Goal: Task Accomplishment & Management: Complete application form

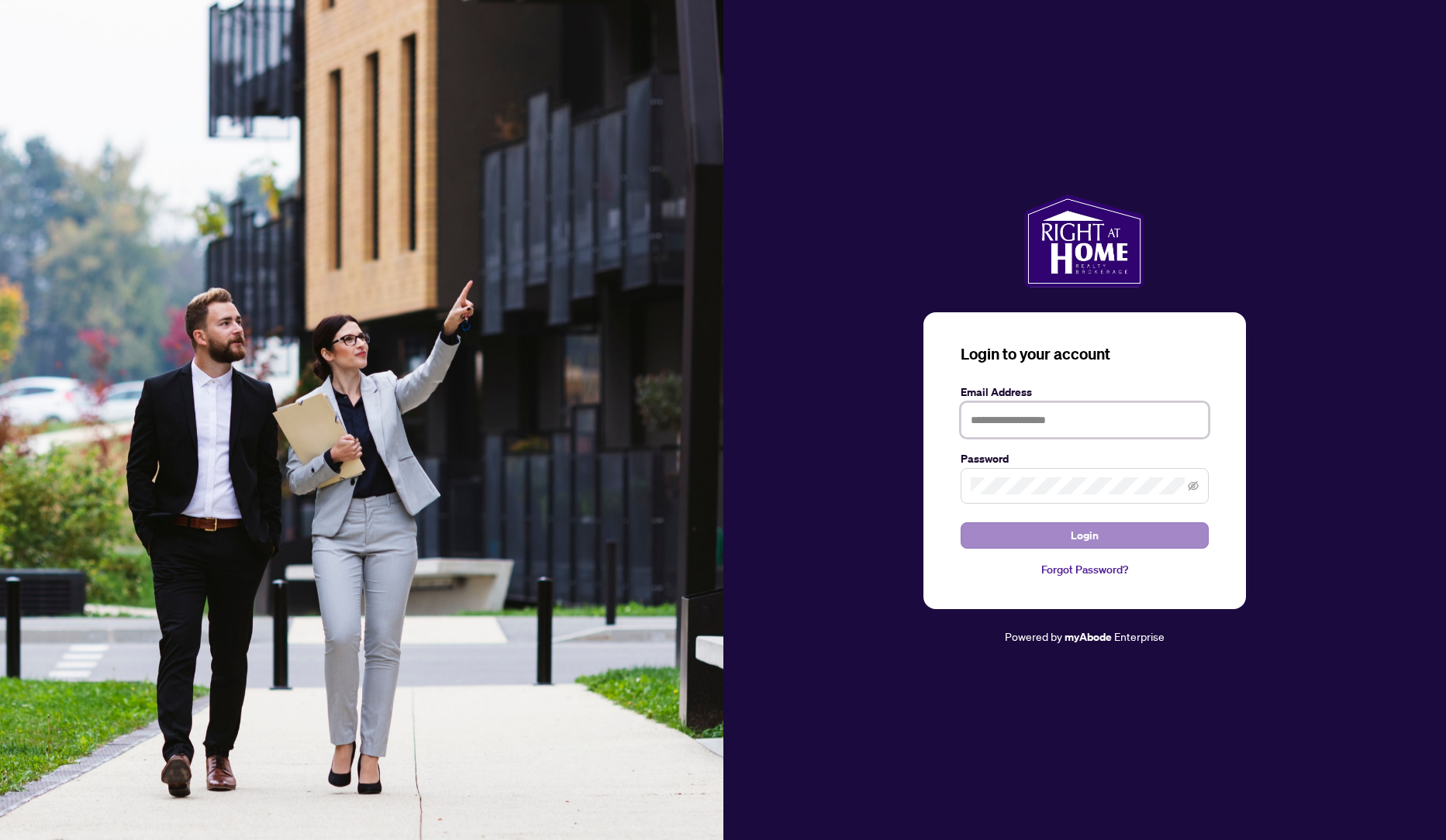
type input "**********"
click at [1083, 536] on span "Login" at bounding box center [1085, 535] width 28 height 25
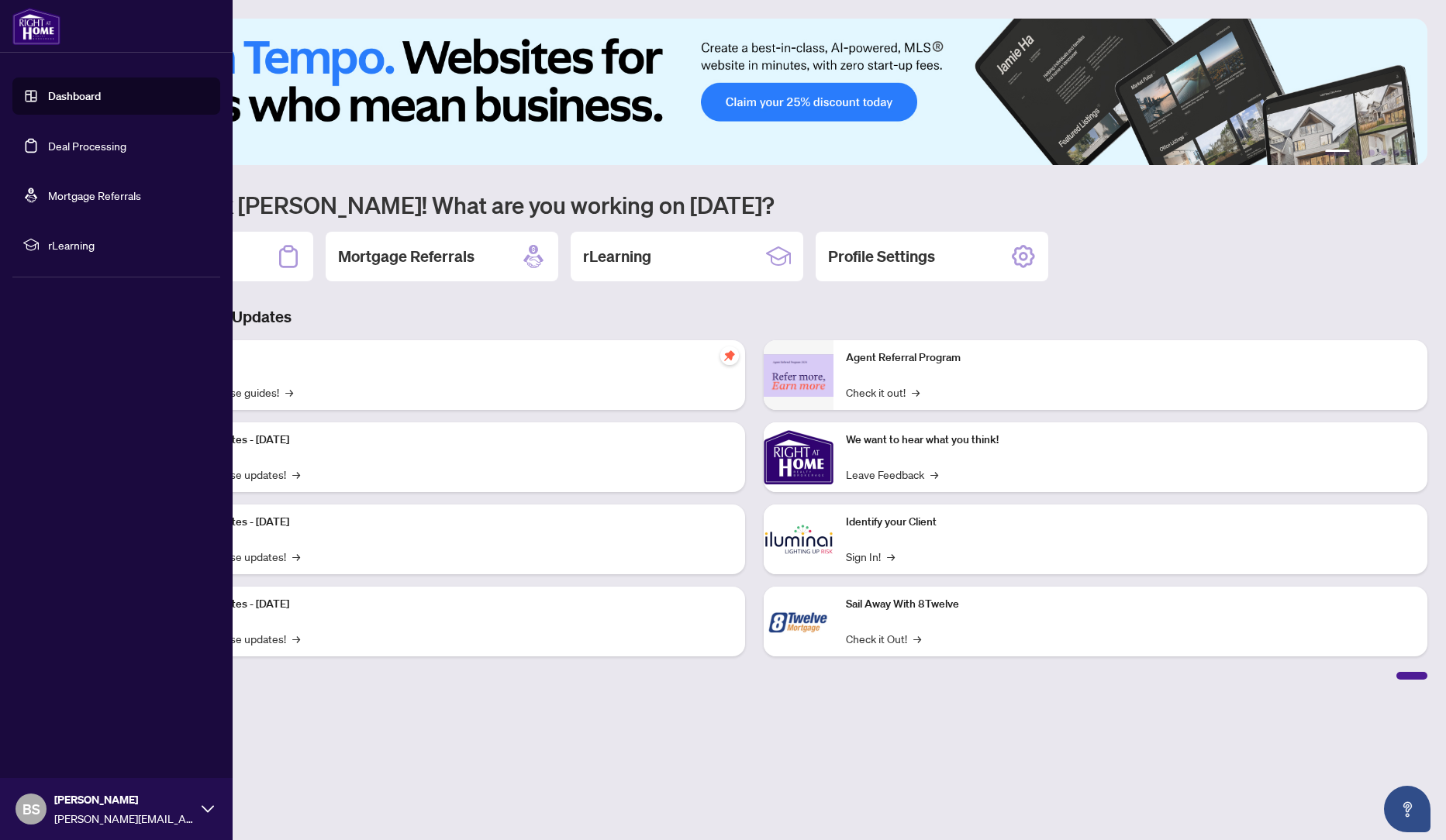
click at [59, 141] on link "Deal Processing" at bounding box center [88, 146] width 79 height 14
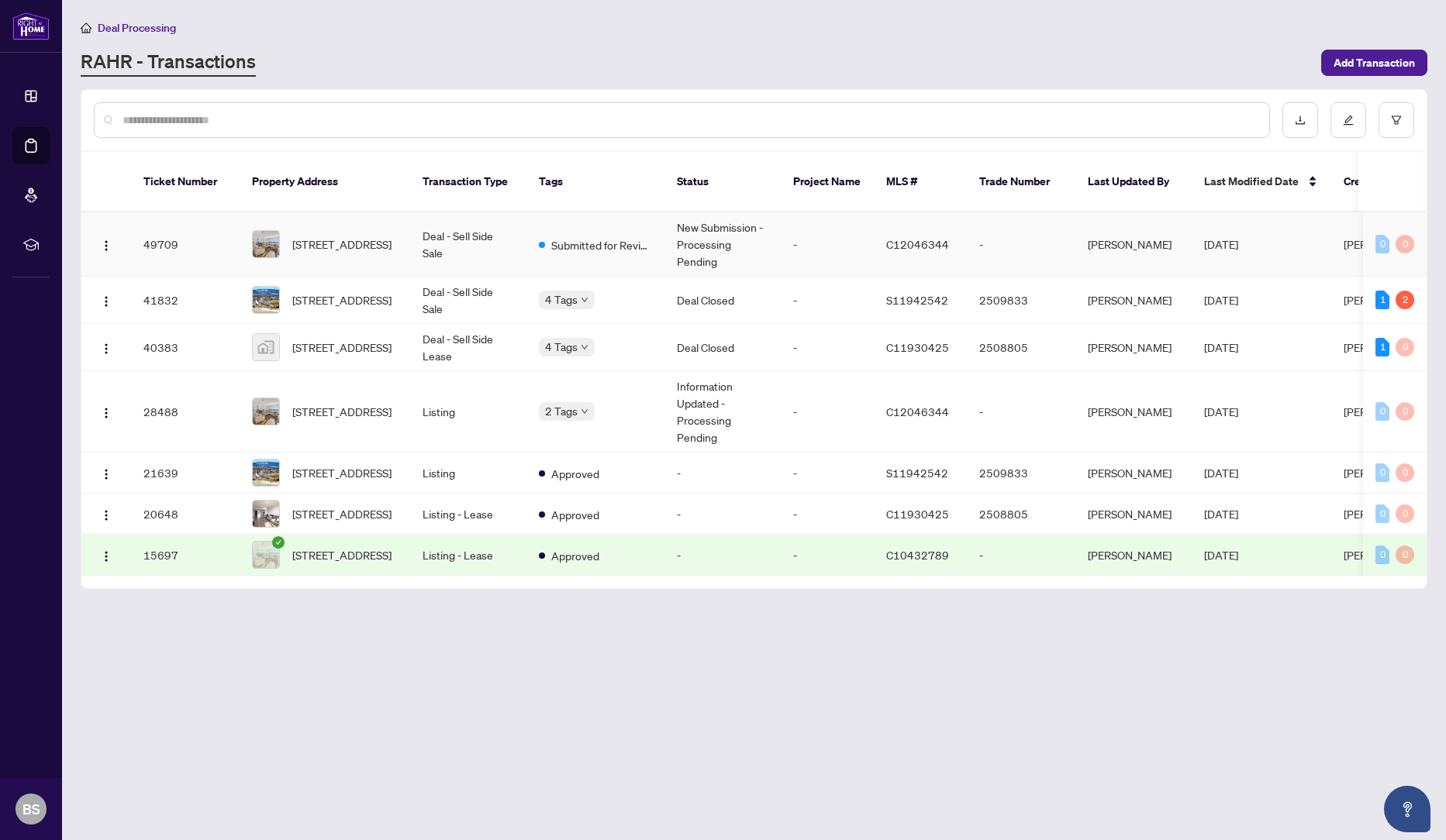
click at [711, 228] on td "New Submission - Processing Pending" at bounding box center [723, 244] width 116 height 64
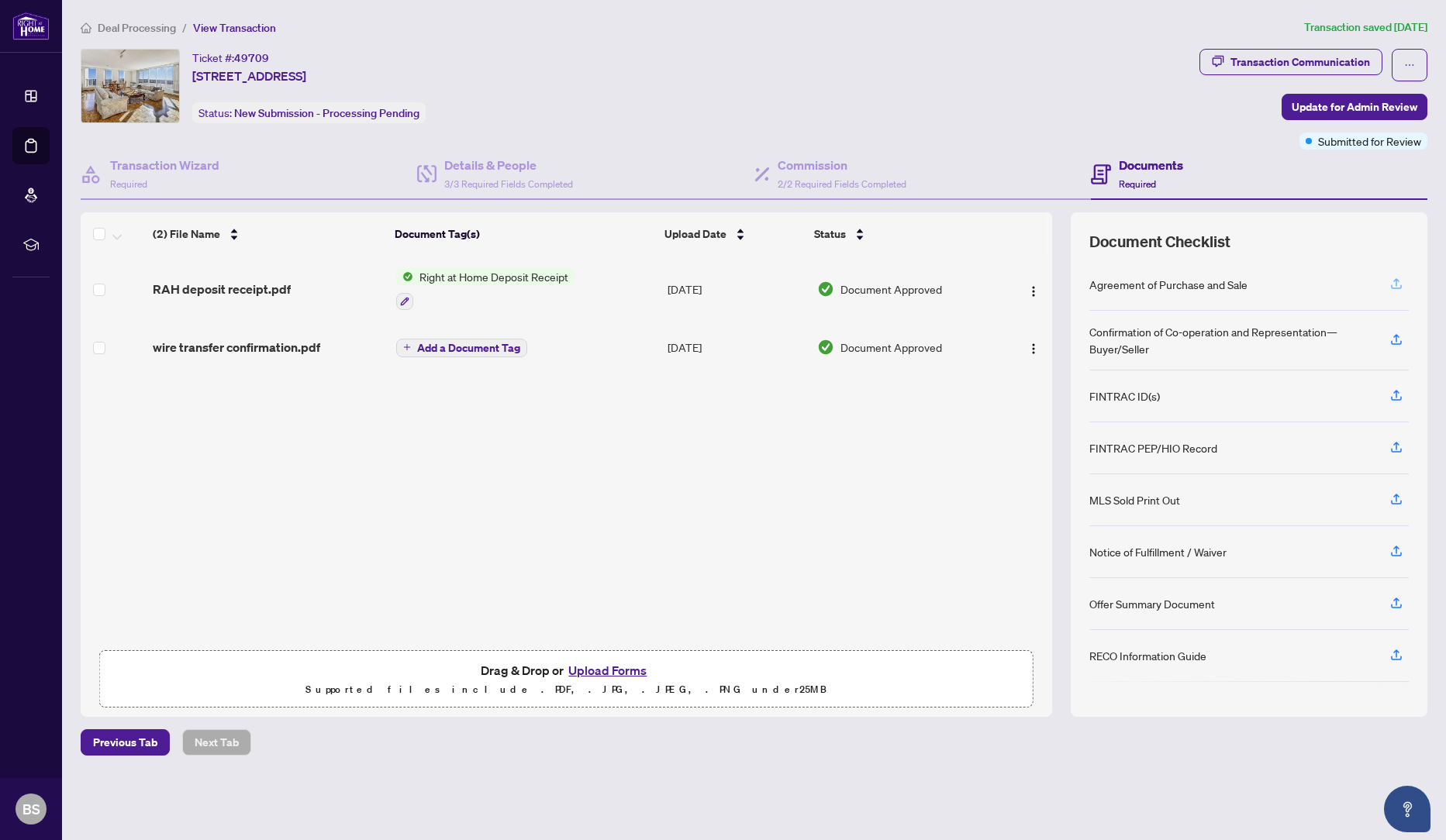
click at [1394, 283] on icon "button" at bounding box center [1397, 283] width 14 height 14
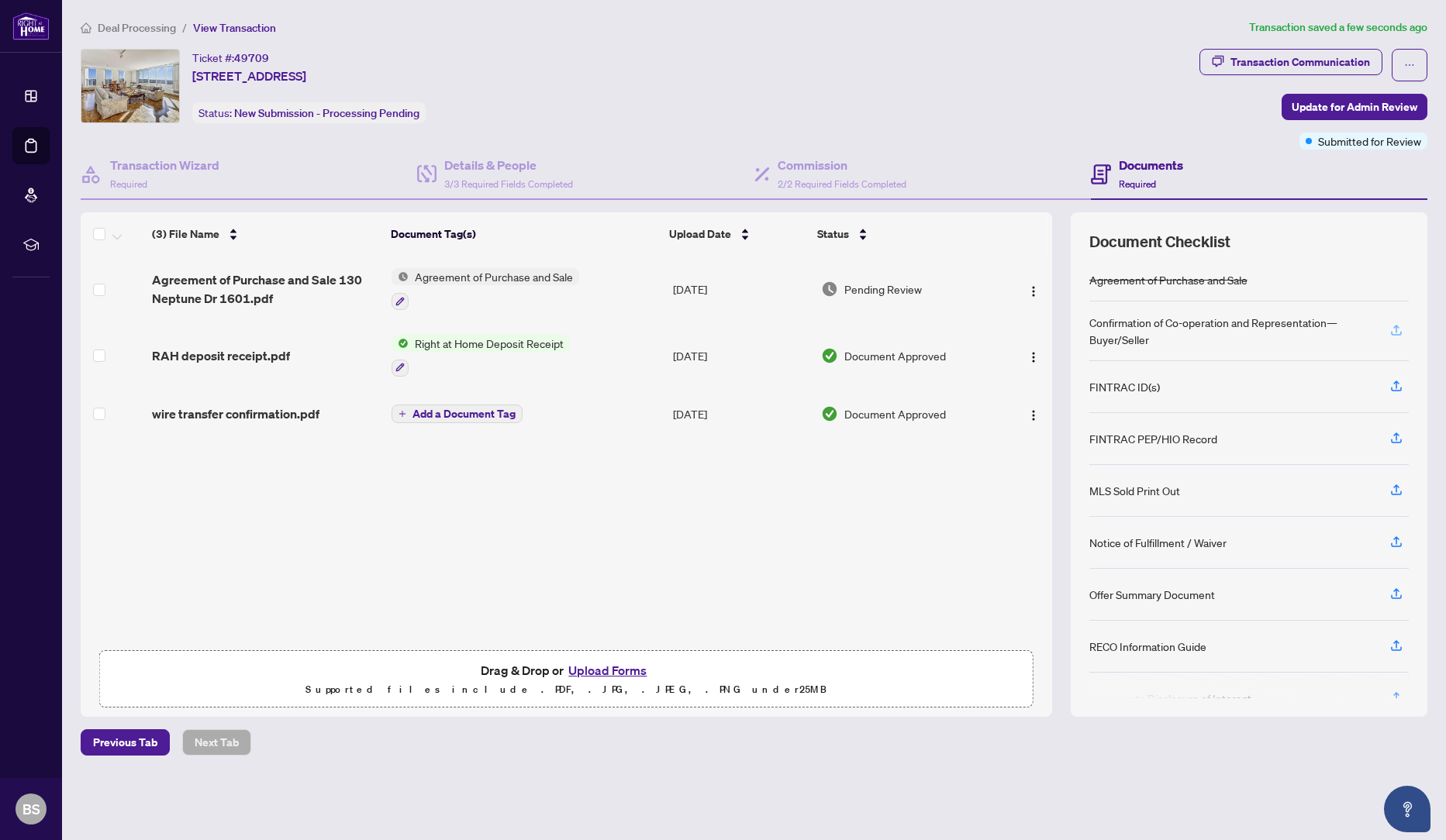
click at [1394, 328] on icon "button" at bounding box center [1396, 329] width 6 height 8
click at [1397, 541] on icon "button" at bounding box center [1396, 540] width 6 height 8
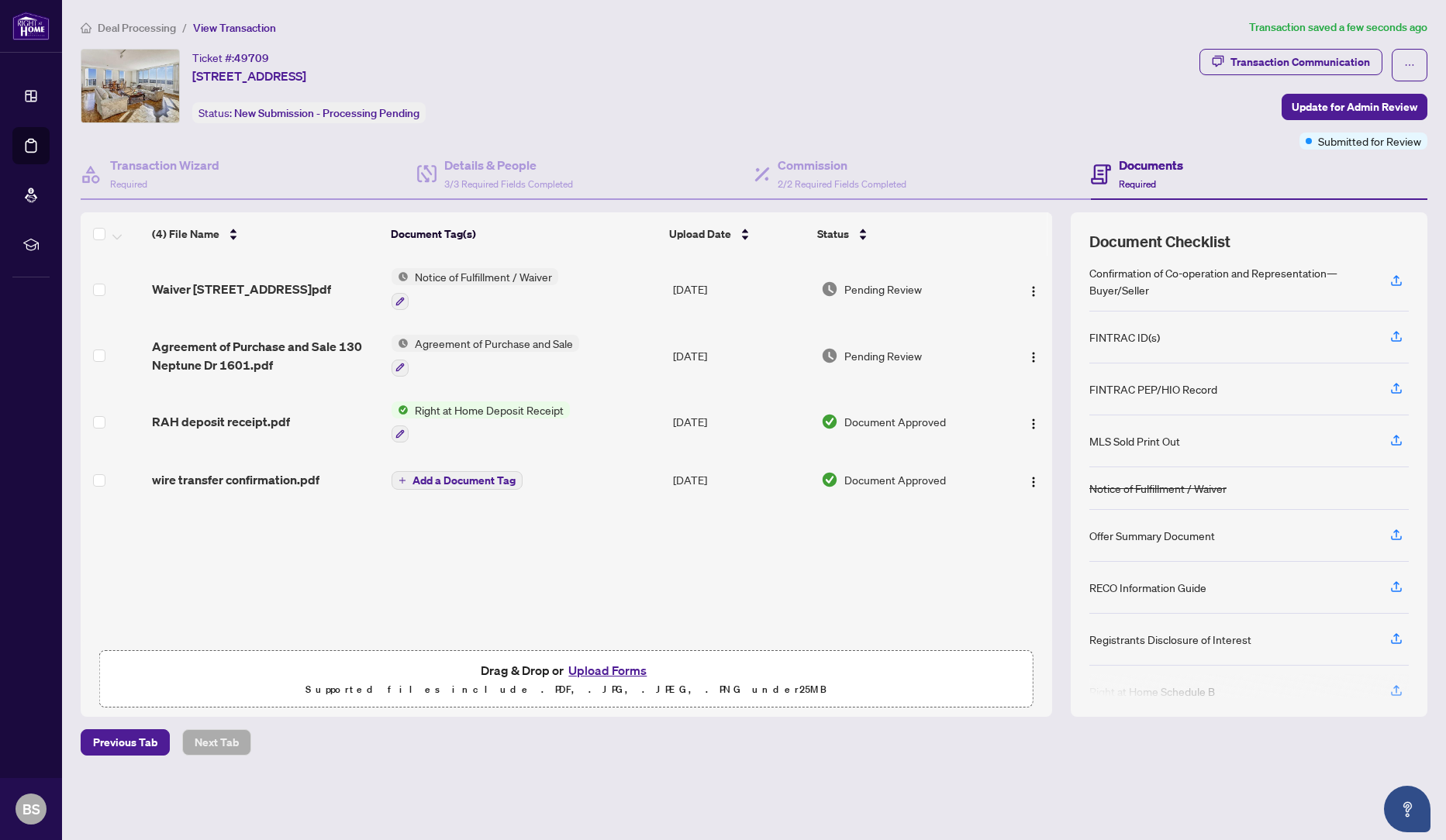
scroll to position [75, 0]
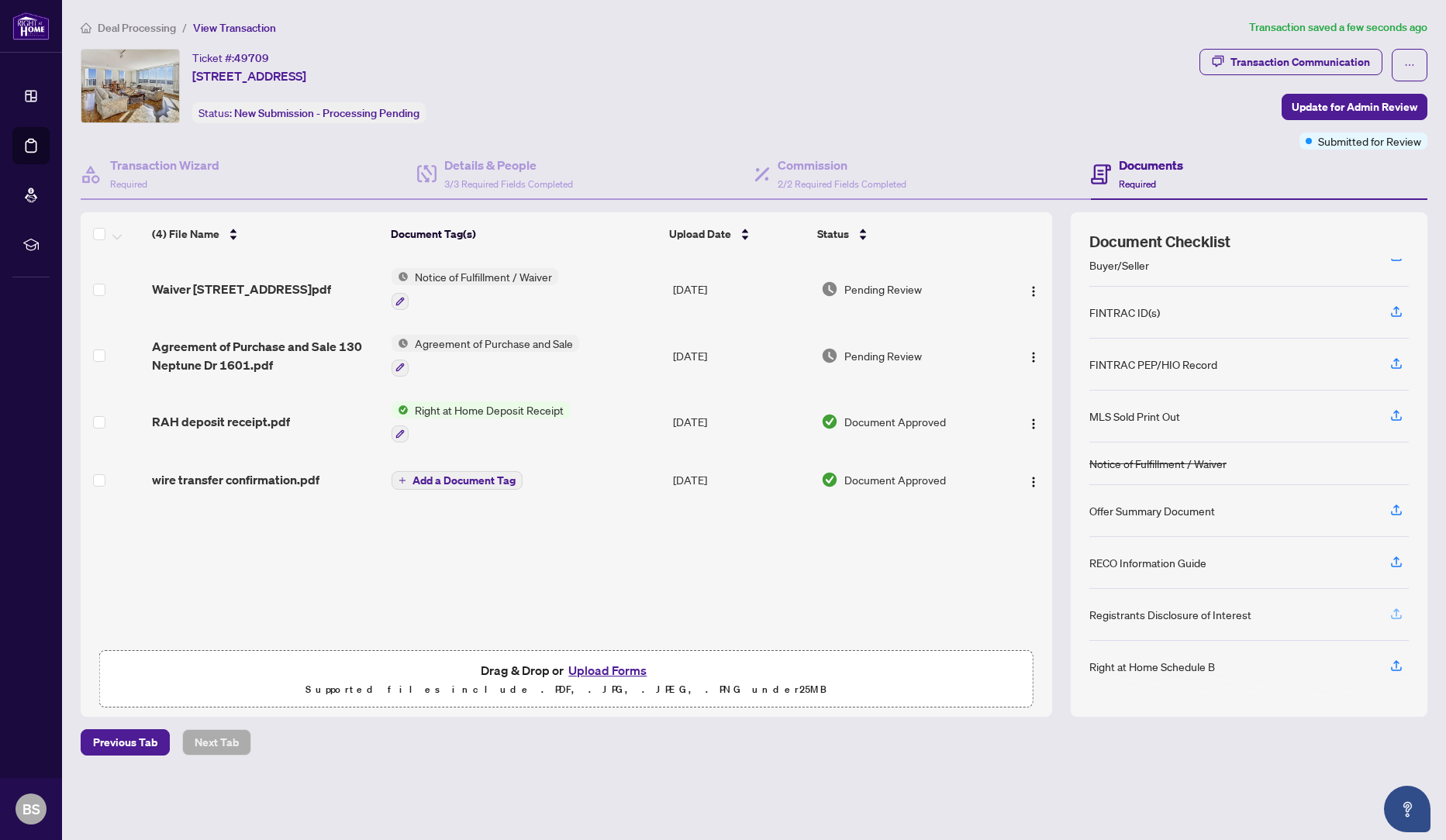
click at [1397, 612] on icon "button" at bounding box center [1396, 613] width 6 height 8
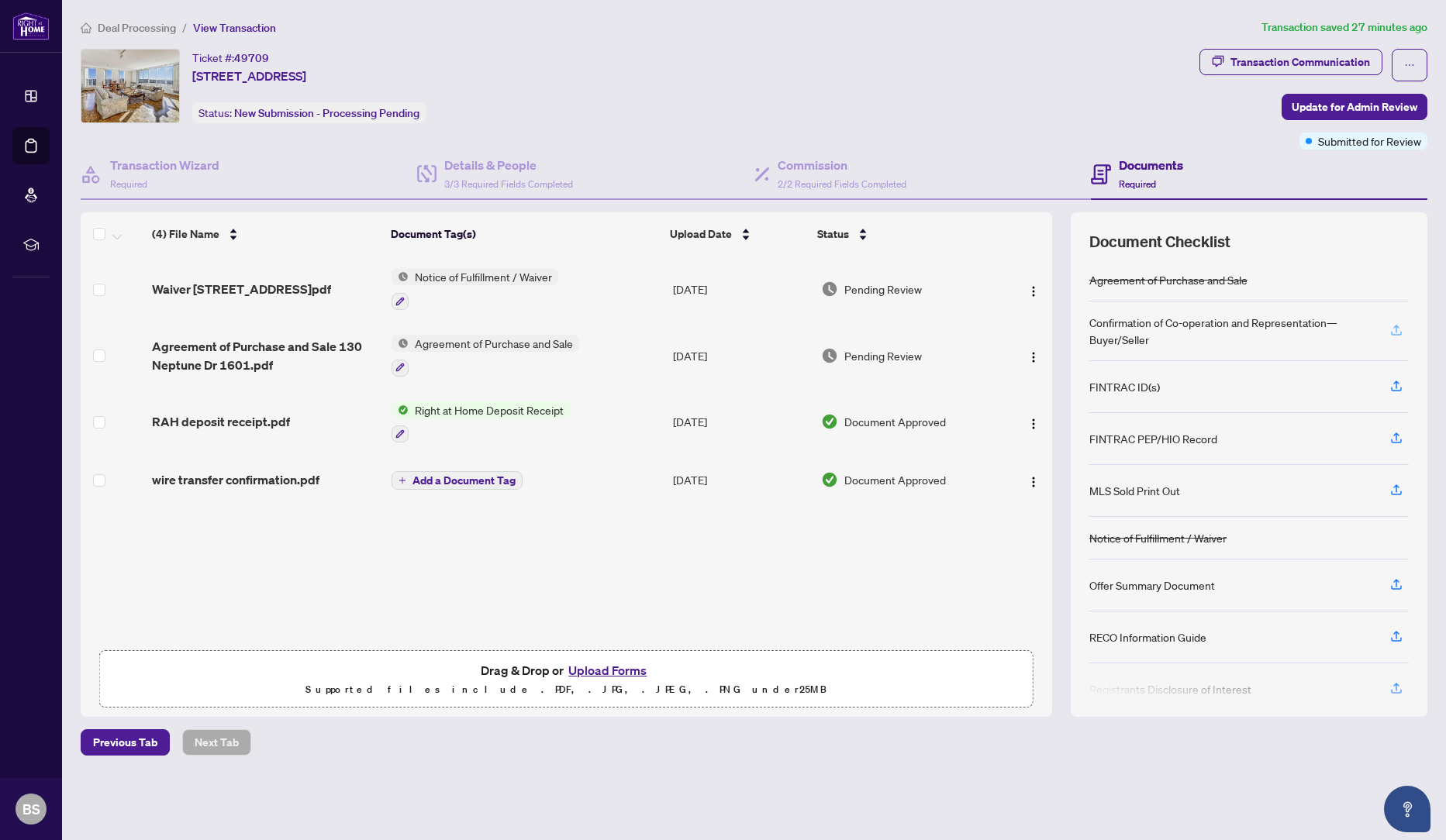
click at [1395, 330] on icon "button" at bounding box center [1397, 330] width 14 height 14
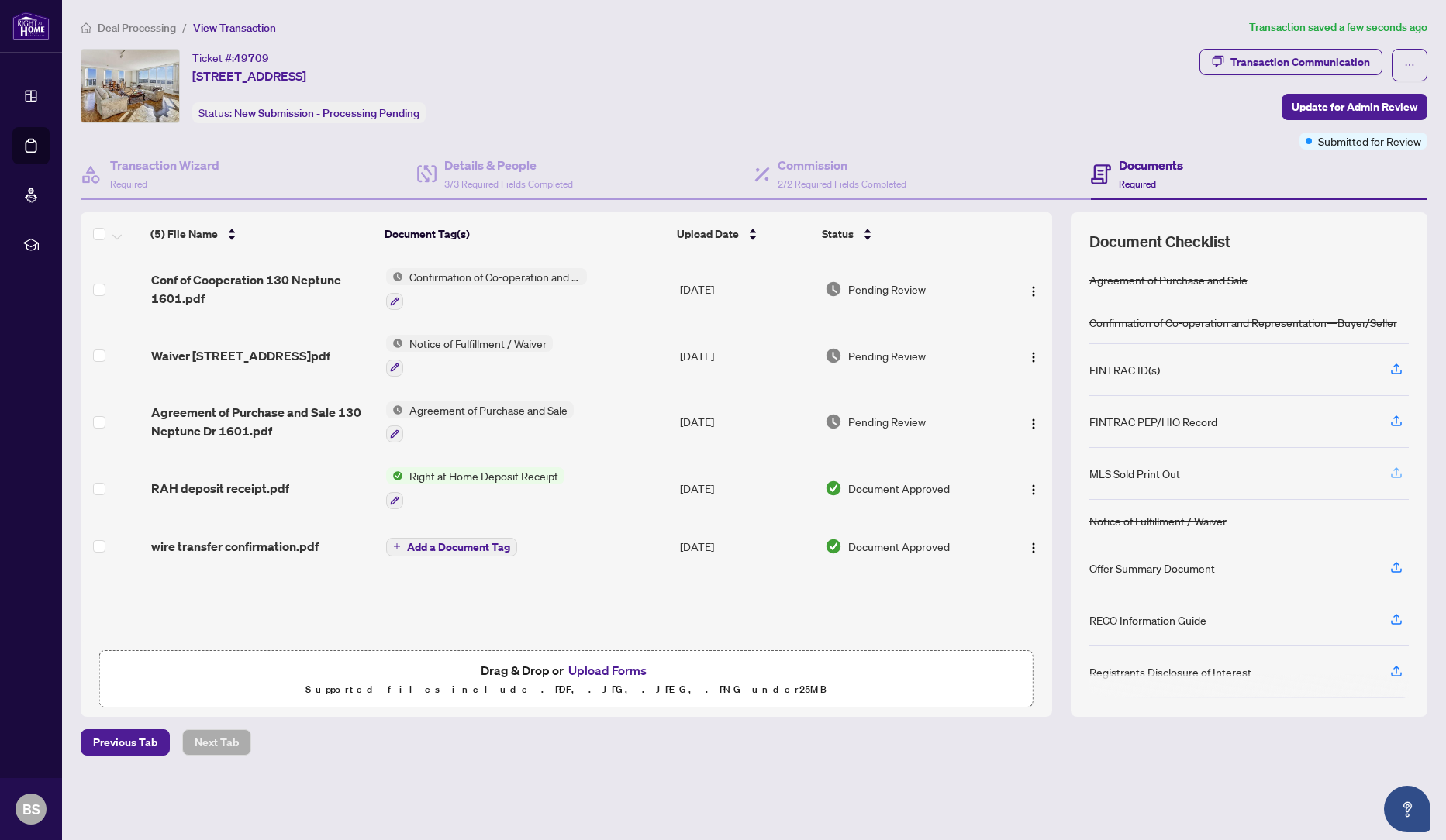
click at [1394, 474] on icon "button" at bounding box center [1397, 473] width 14 height 14
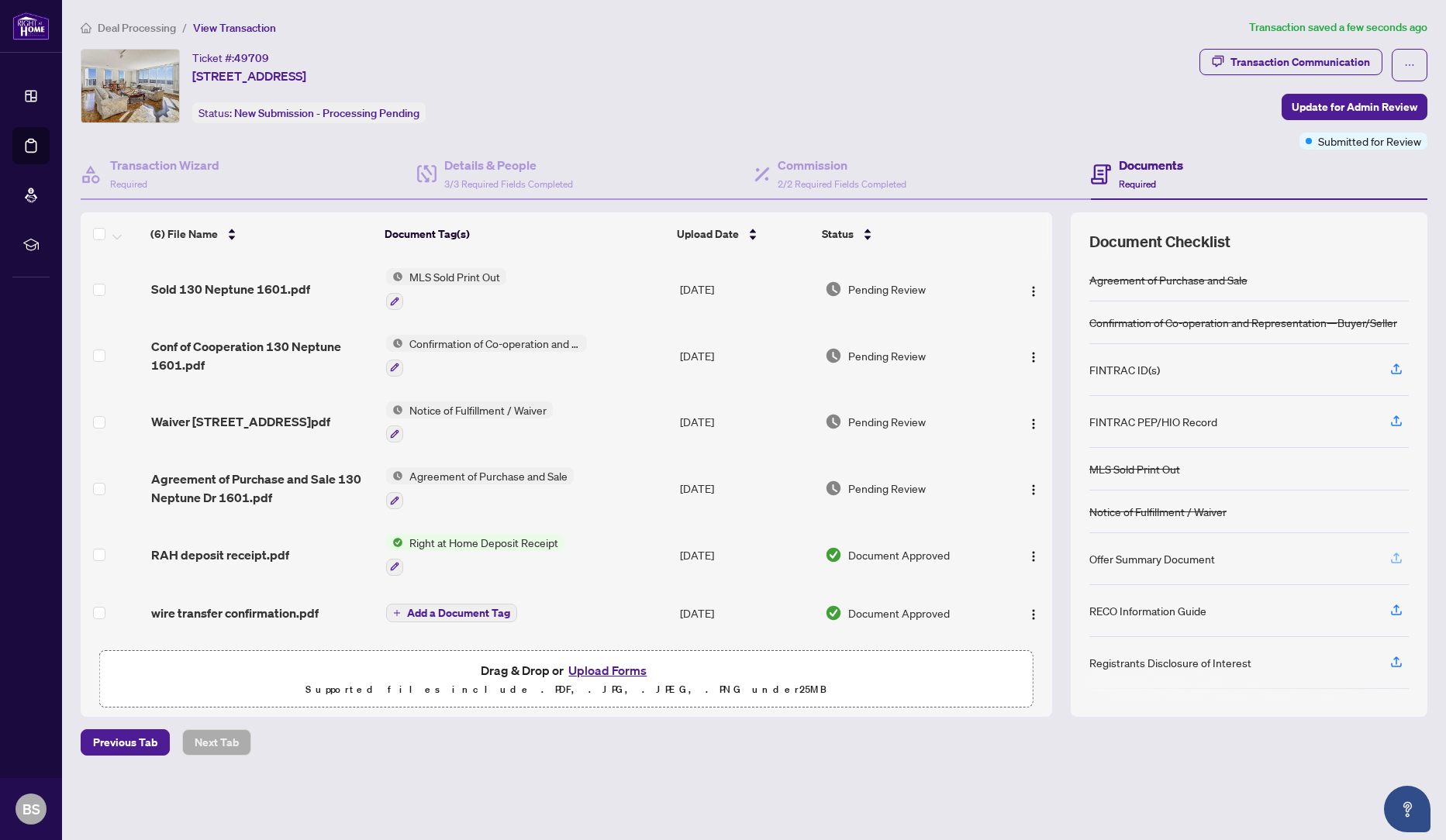
click at [1388, 557] on button "button" at bounding box center [1396, 559] width 25 height 27
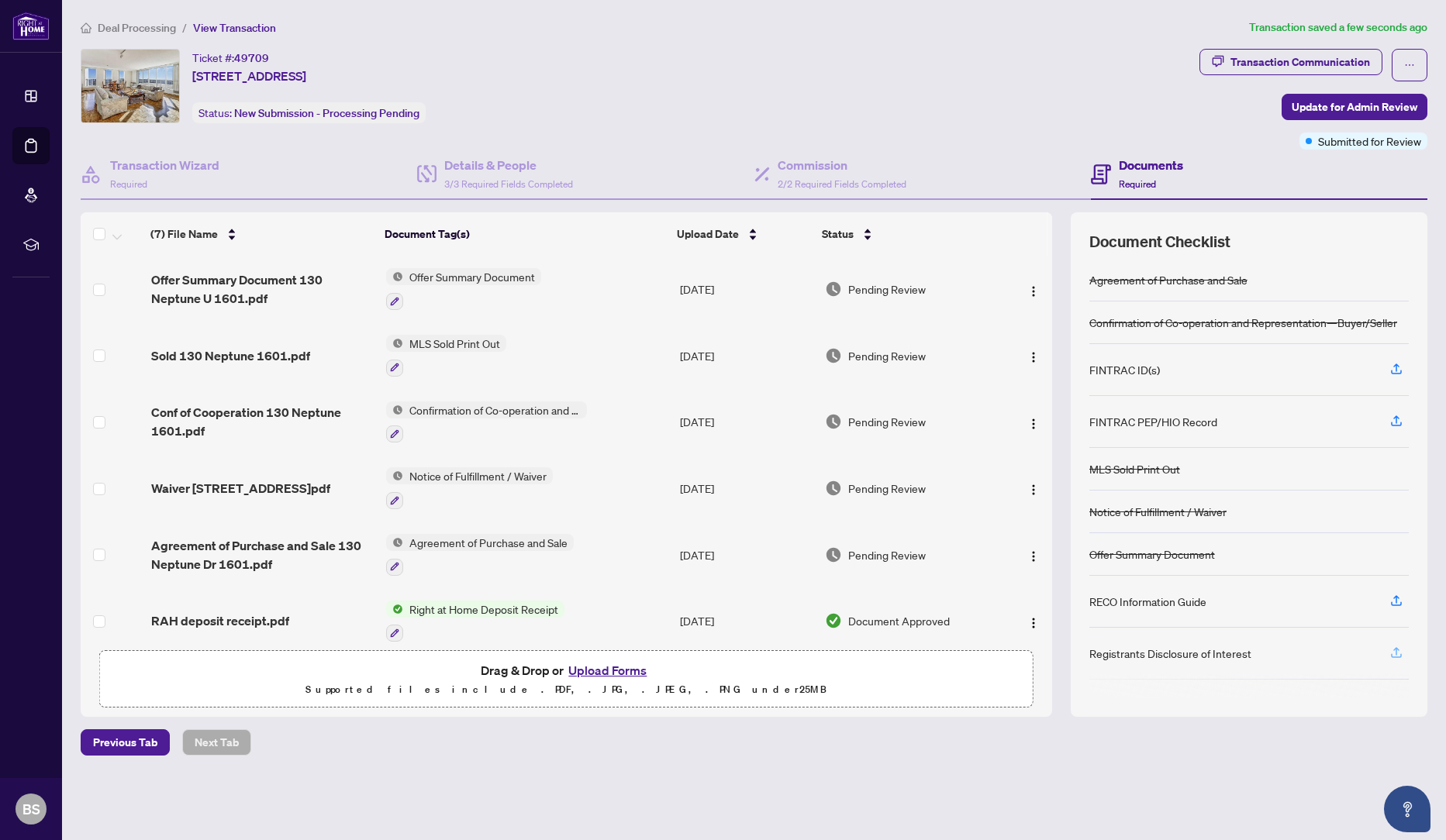
click at [1392, 651] on icon "button" at bounding box center [1397, 653] width 14 height 14
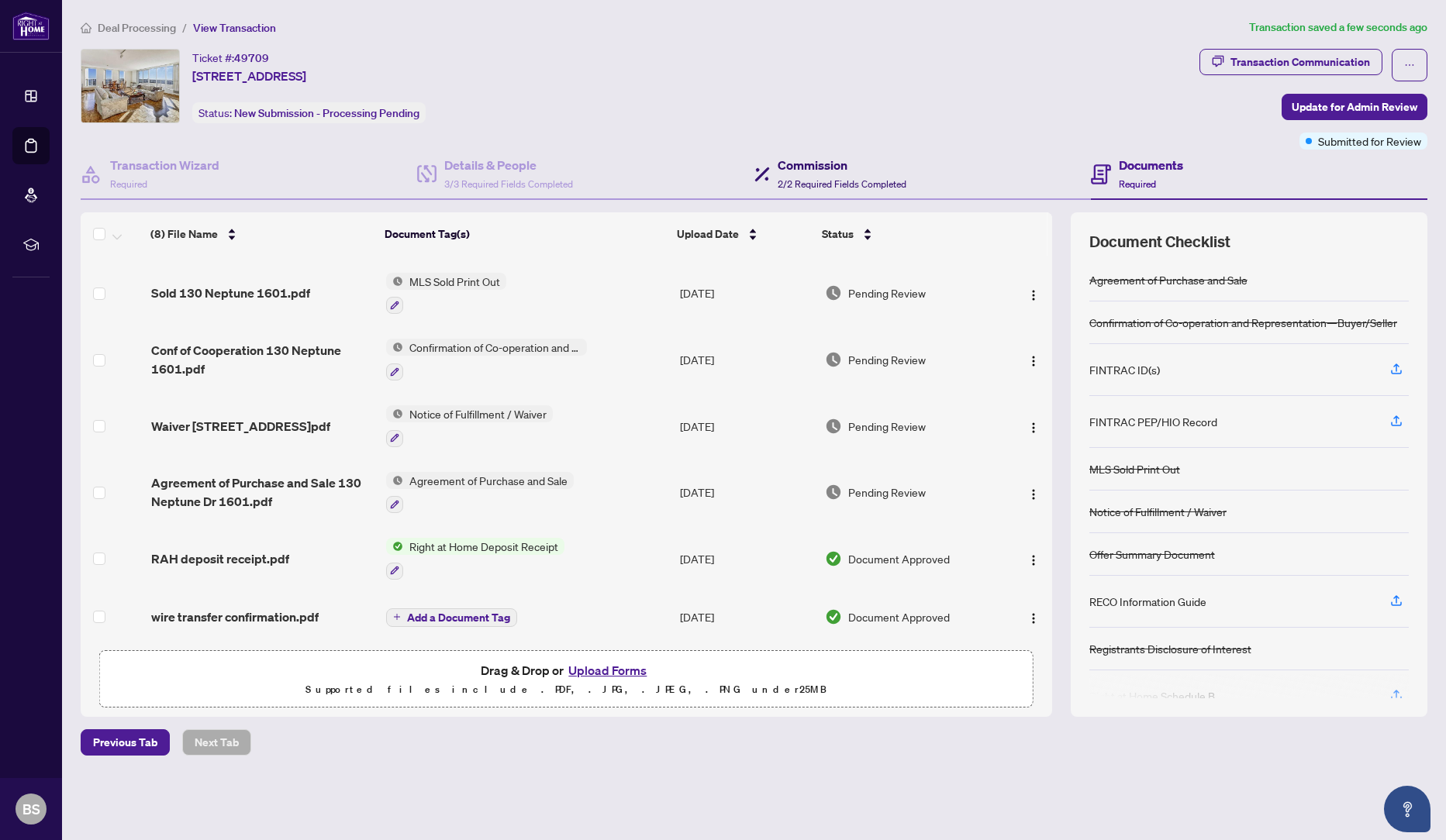
click at [794, 161] on h4 "Commission" at bounding box center [842, 164] width 129 height 19
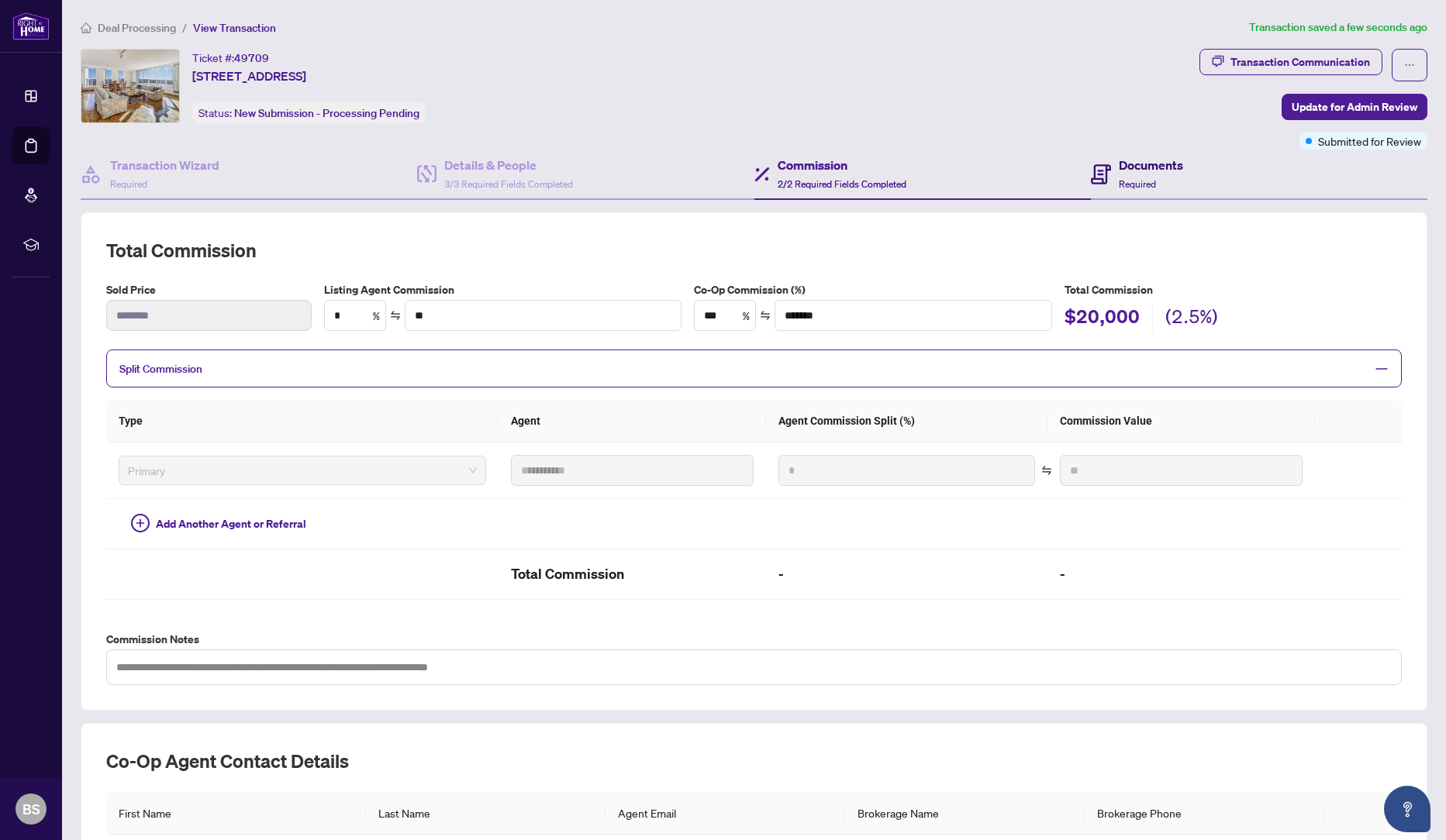
click at [1129, 170] on h4 "Documents" at bounding box center [1150, 164] width 64 height 19
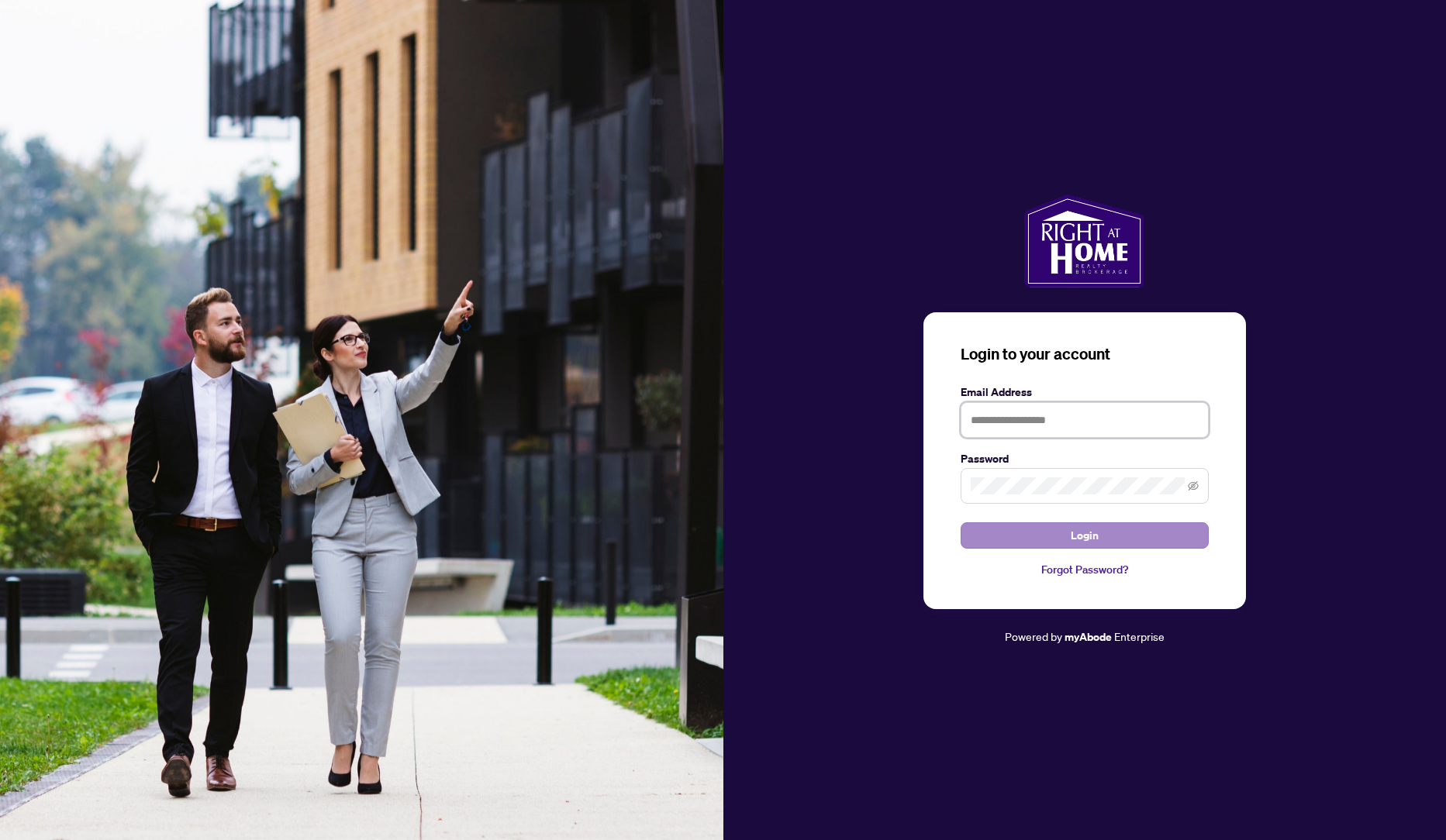
type input "**********"
click at [1080, 534] on span "Login" at bounding box center [1085, 535] width 28 height 25
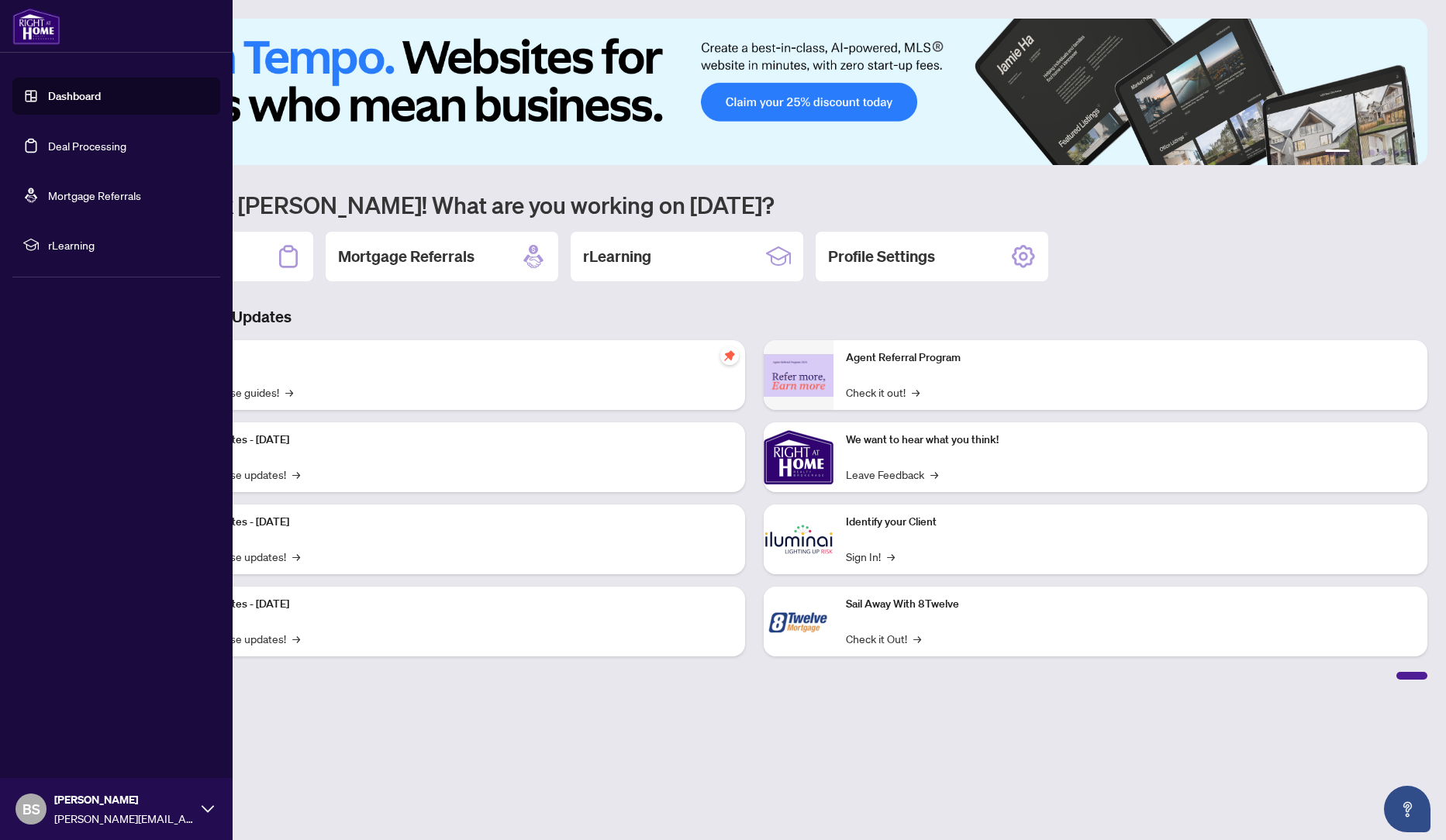
click at [48, 142] on link "Deal Processing" at bounding box center [88, 146] width 79 height 14
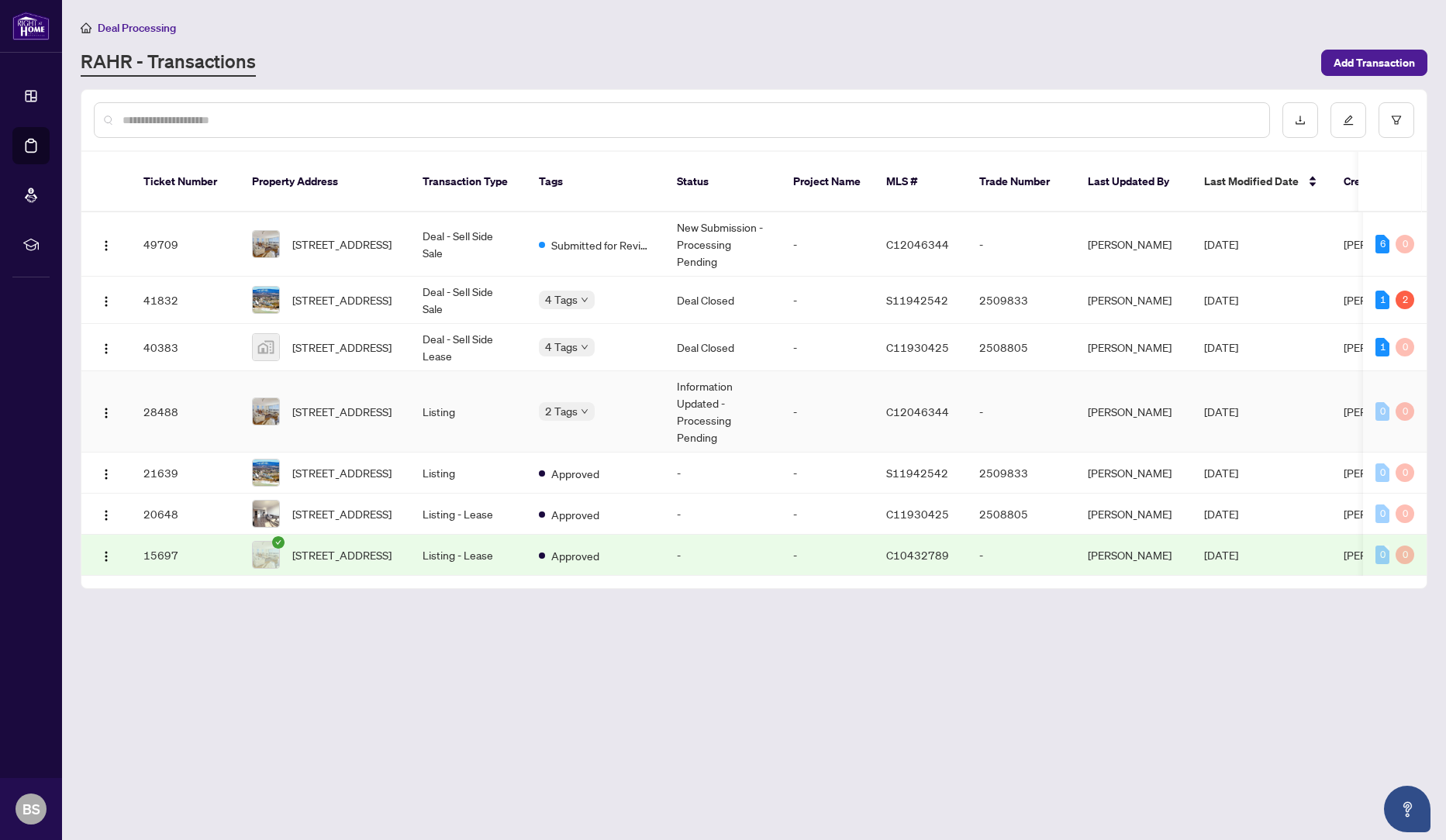
click at [700, 395] on td "Information Updated - Processing Pending" at bounding box center [723, 412] width 116 height 82
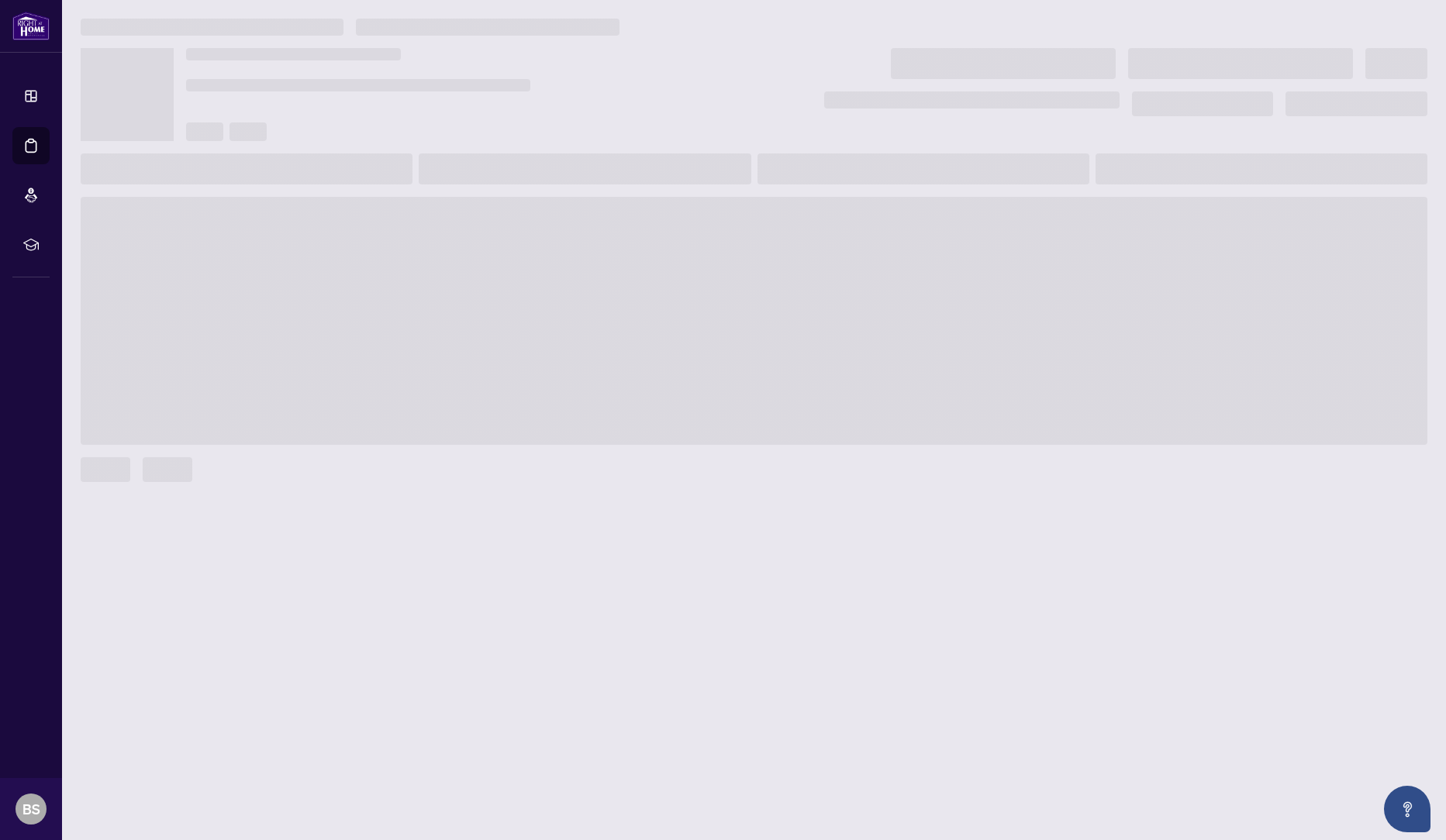
click at [700, 395] on span at bounding box center [753, 321] width 1347 height 248
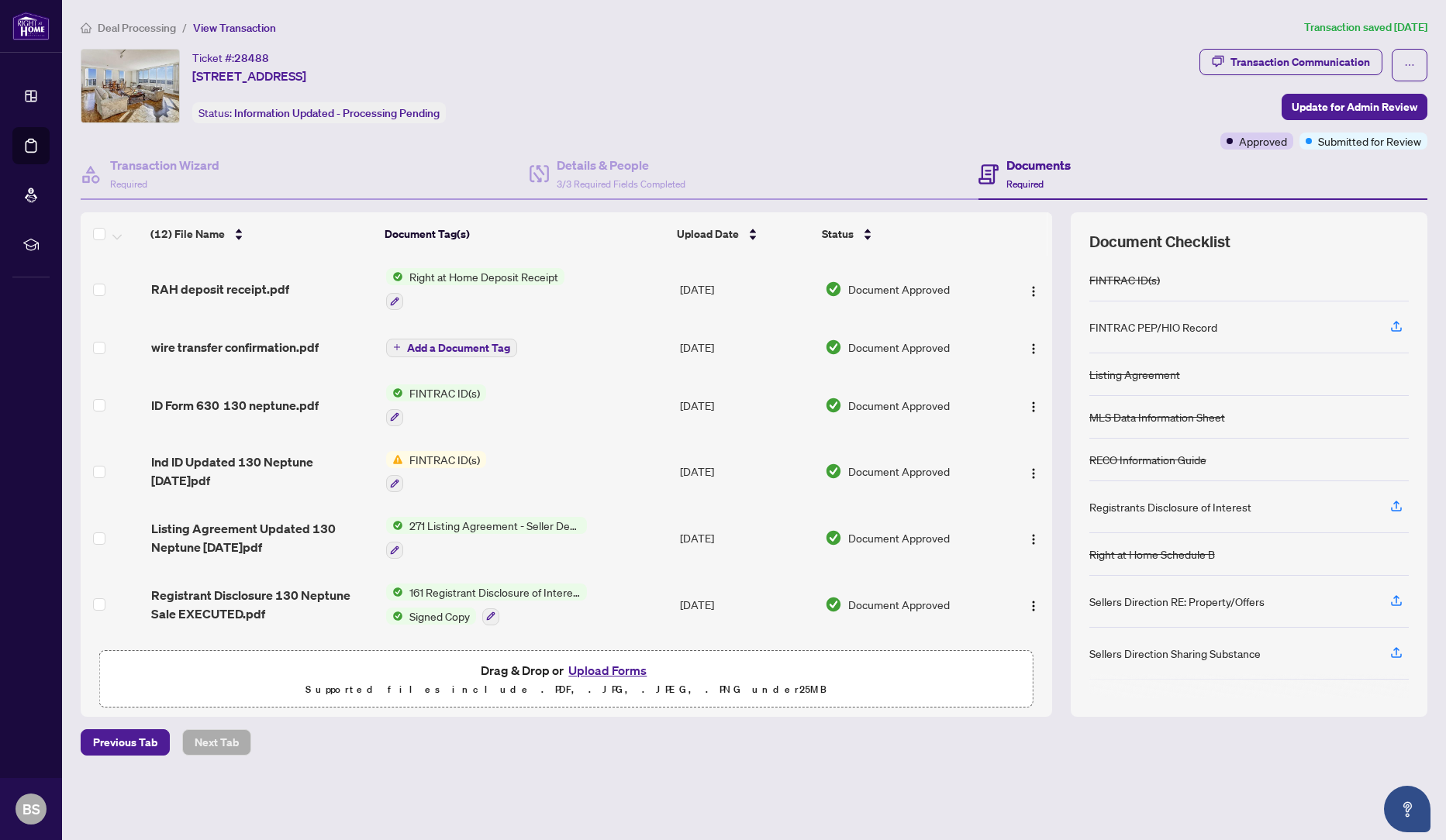
click at [420, 455] on span "FINTRAC ID(s)" at bounding box center [445, 459] width 83 height 17
click at [438, 456] on span "FINTRAC ID(s)" at bounding box center [445, 459] width 83 height 17
click at [399, 534] on span "FINTRAC ID(s)" at bounding box center [407, 534] width 83 height 17
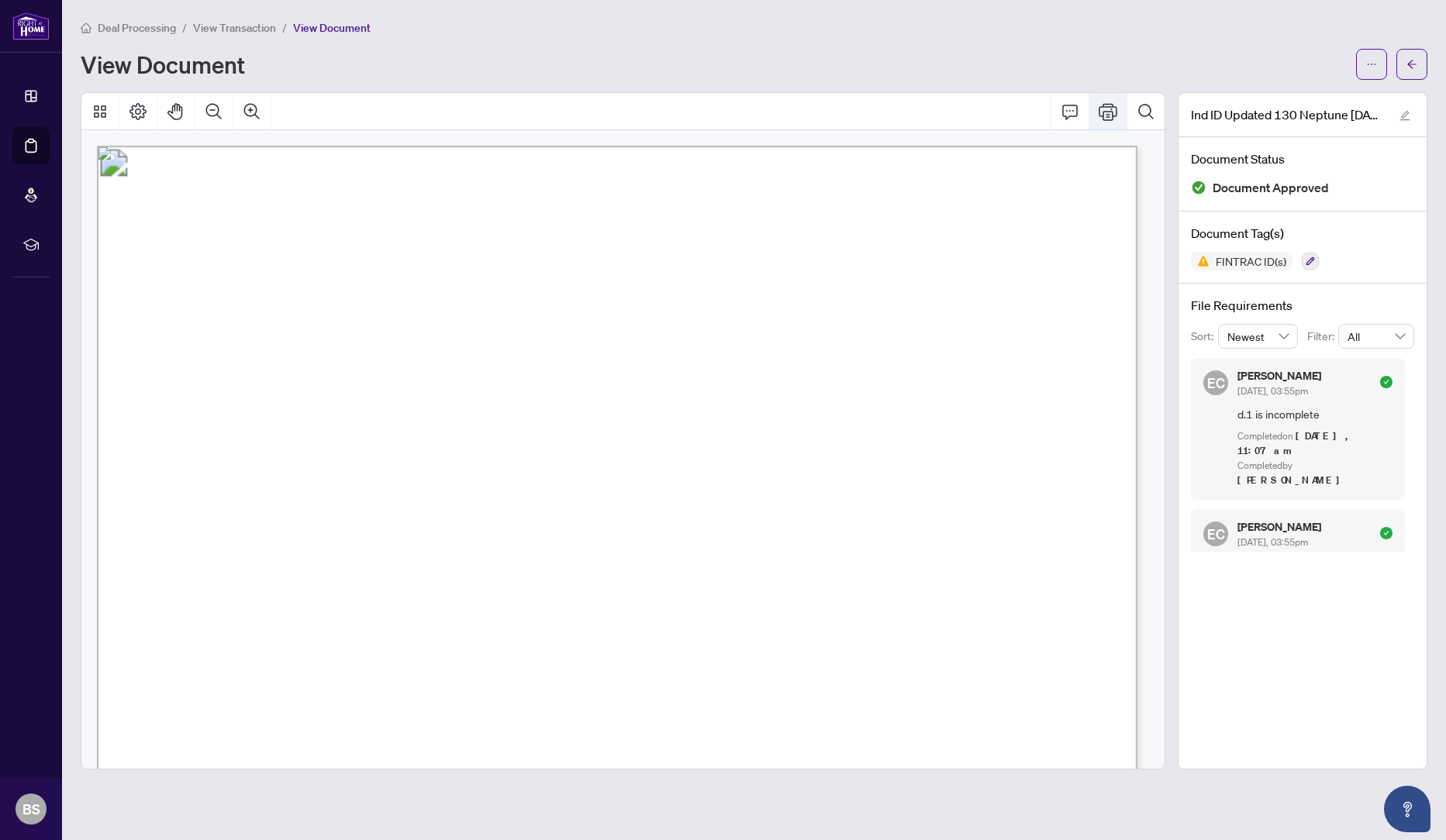
click at [1107, 108] on icon "Print" at bounding box center [1108, 111] width 19 height 19
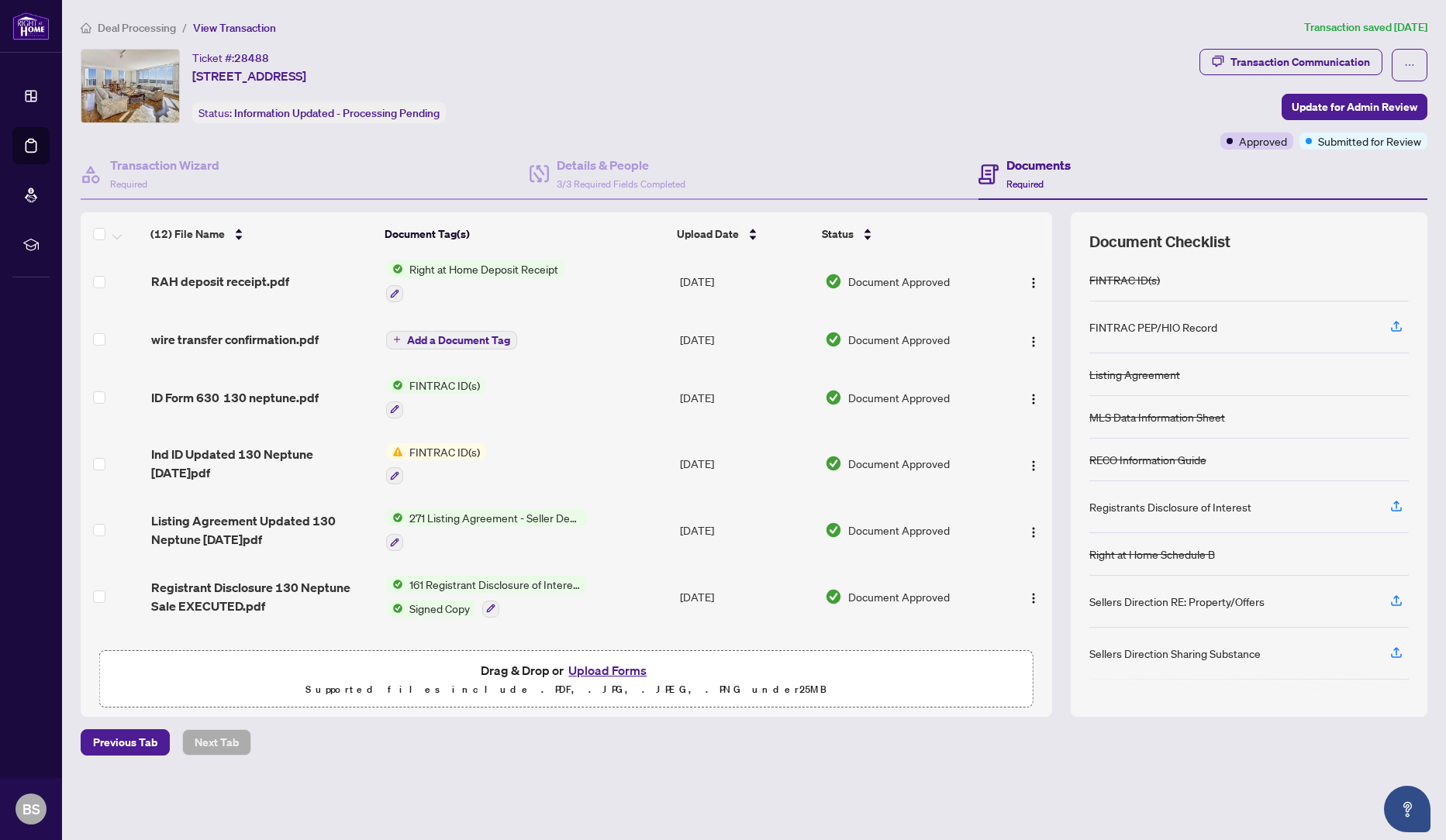
scroll to position [395, 0]
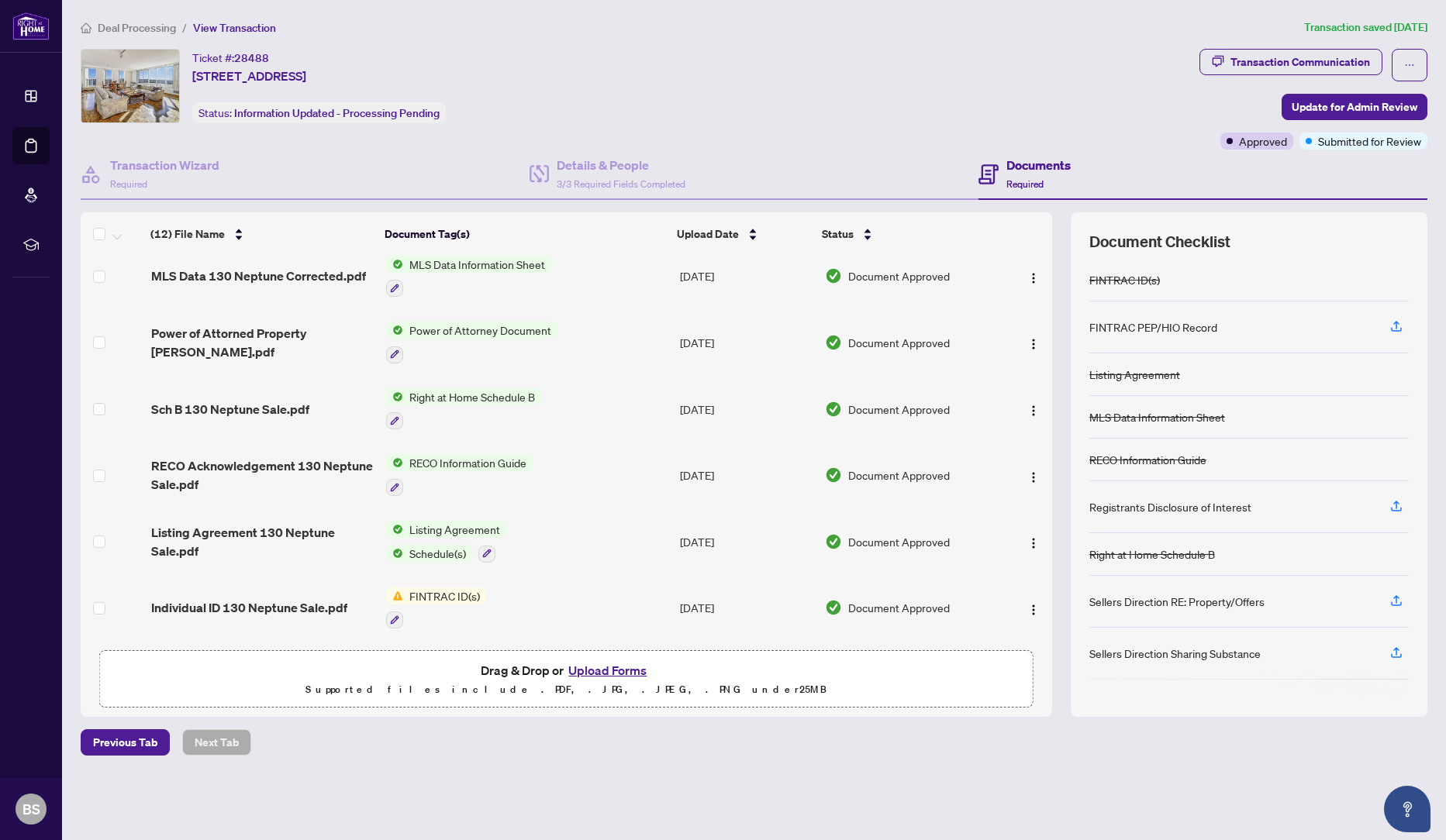
click at [422, 591] on span "FINTRAC ID(s)" at bounding box center [445, 595] width 83 height 17
click at [415, 674] on span "FINTRAC ID(s)" at bounding box center [407, 668] width 83 height 17
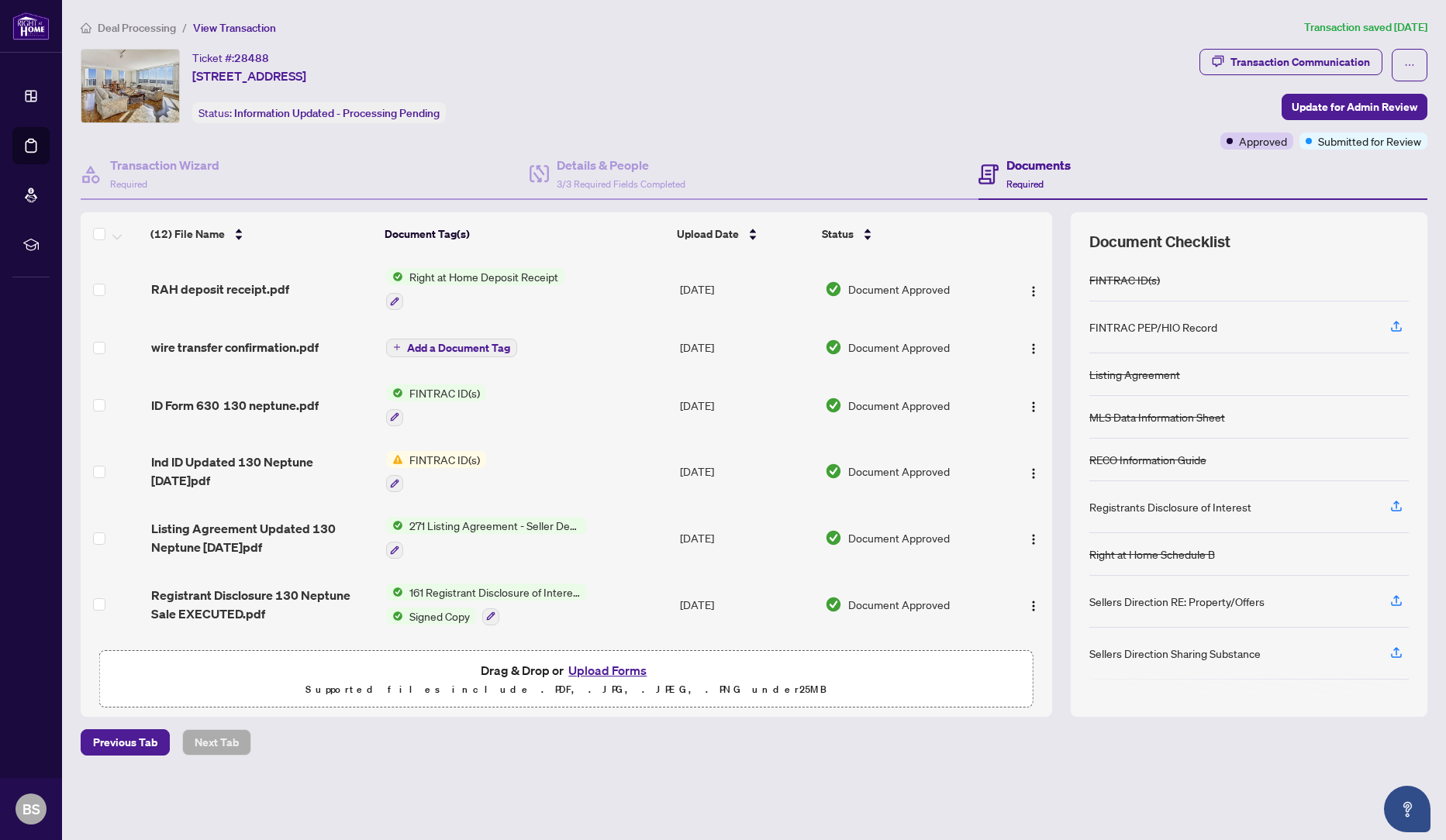
click at [419, 390] on span "FINTRAC ID(s)" at bounding box center [445, 392] width 83 height 17
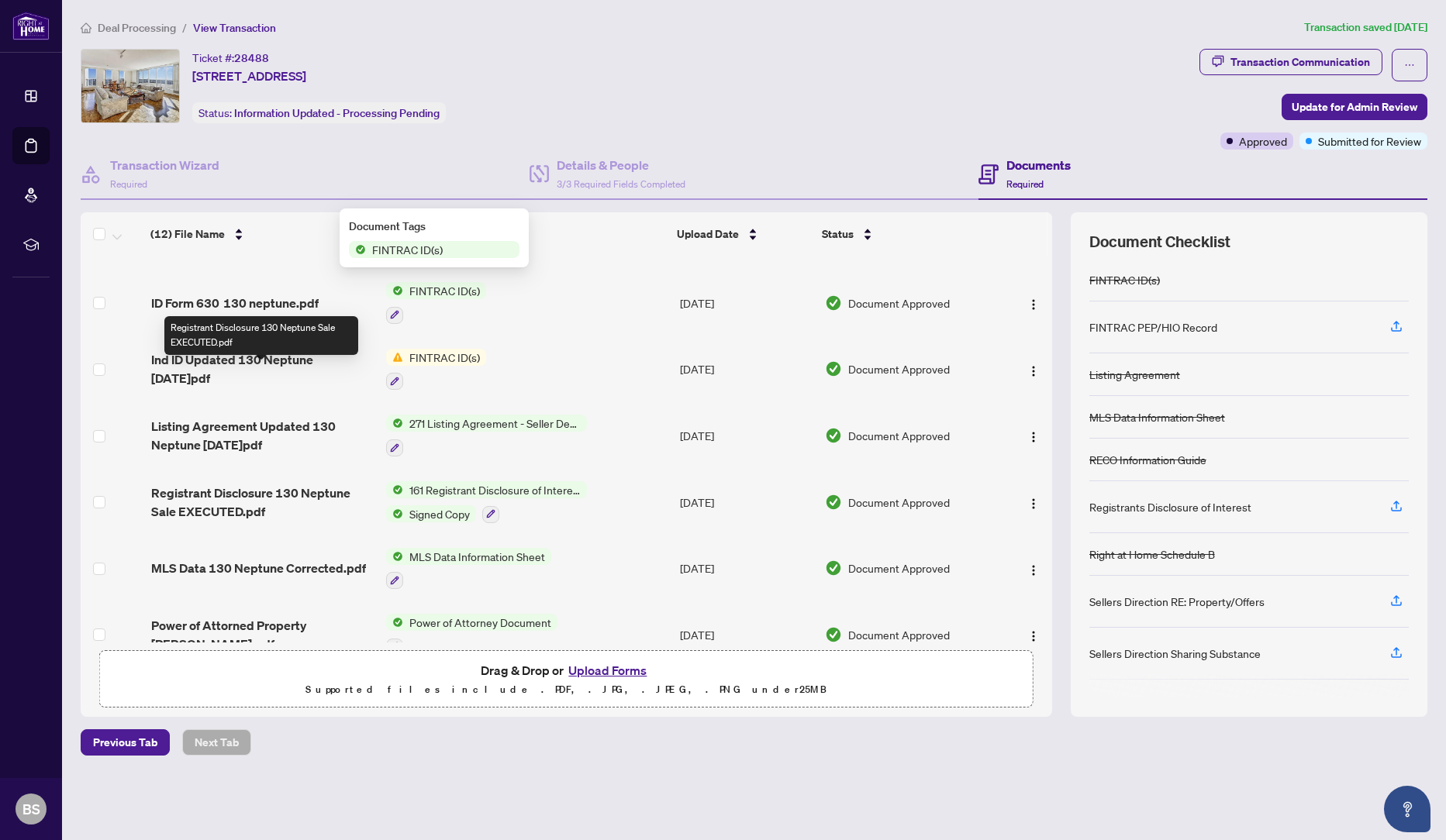
scroll to position [232, 0]
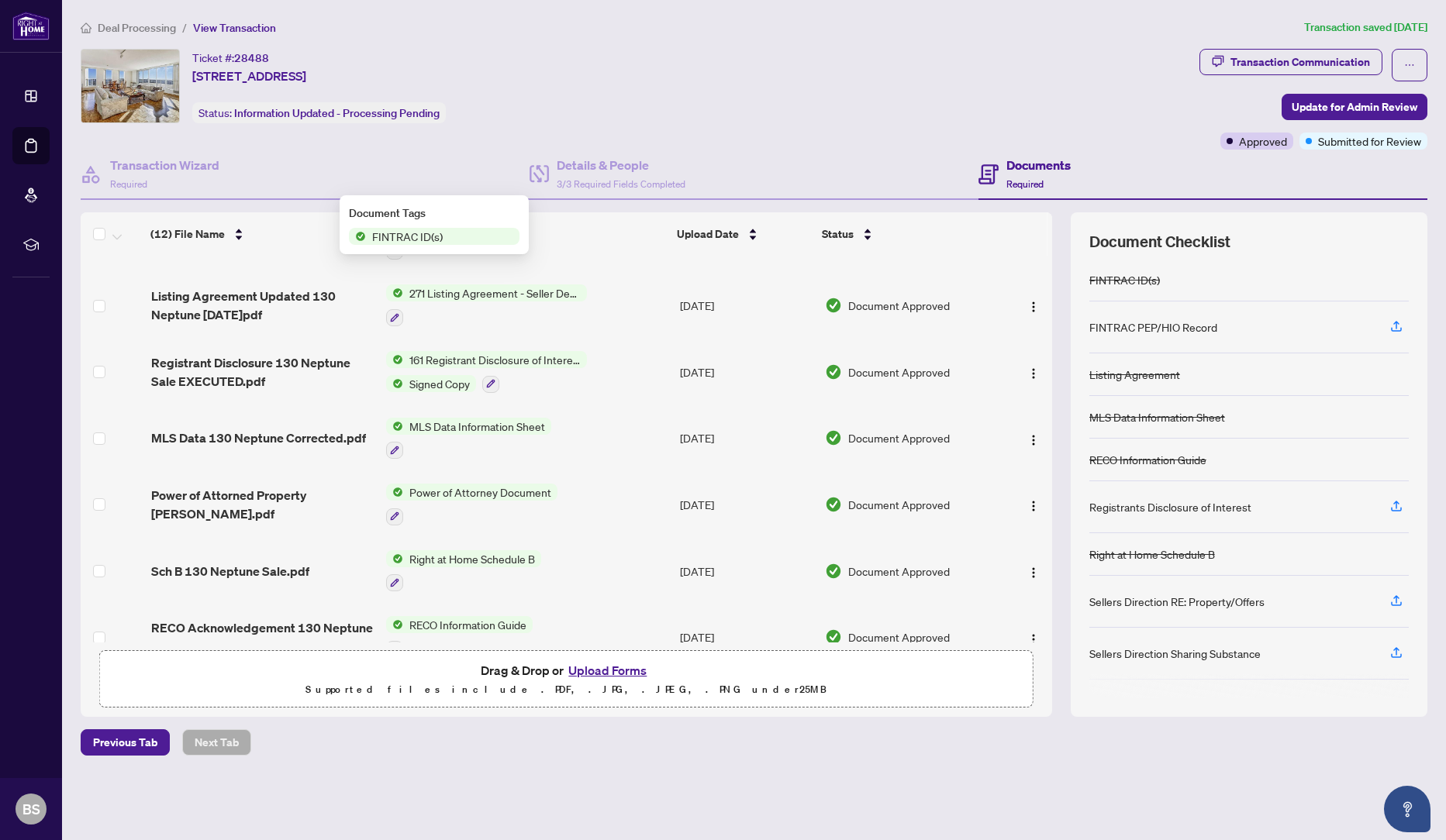
click at [440, 555] on span "Right at Home Schedule B" at bounding box center [472, 559] width 138 height 17
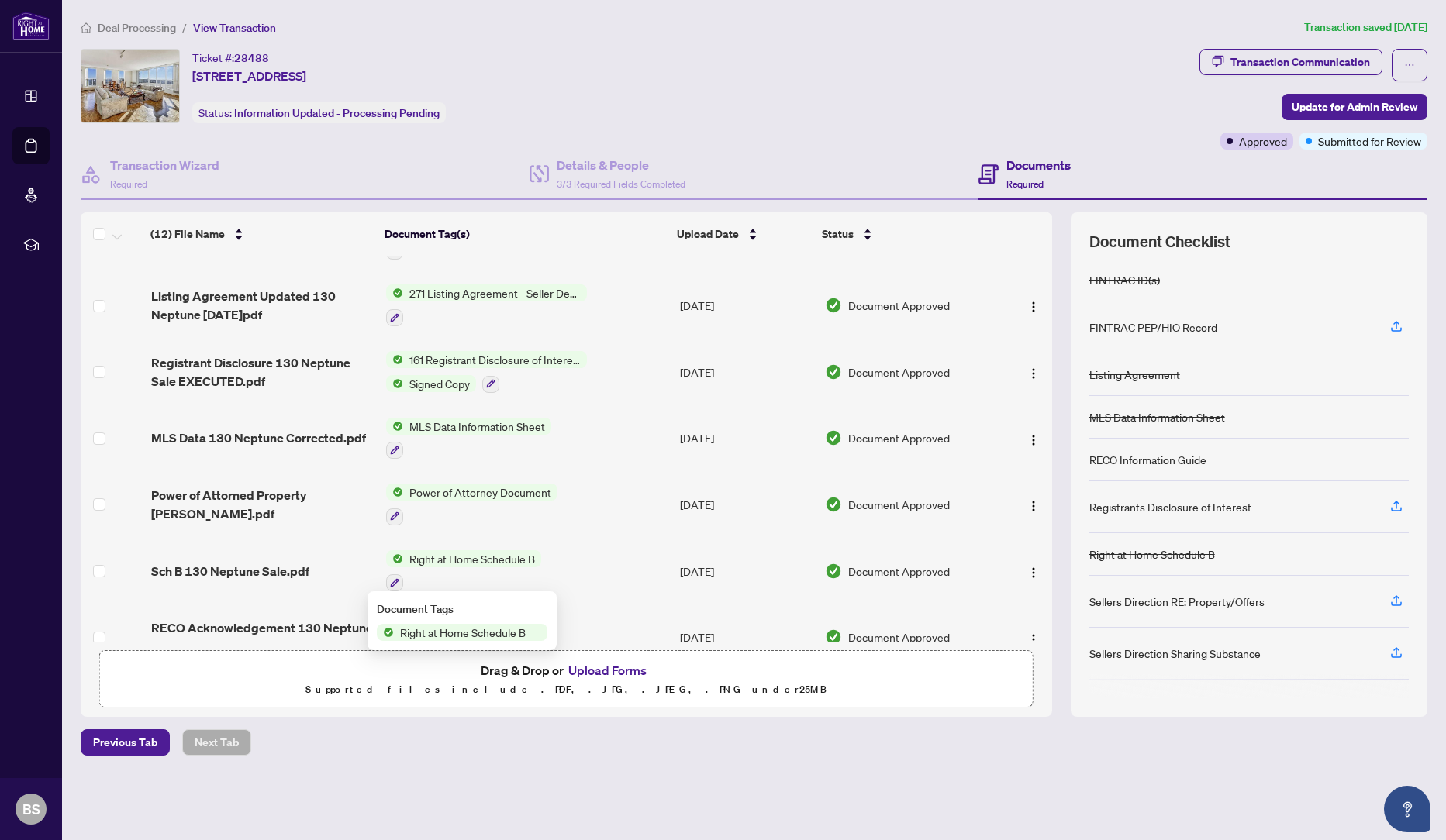
click at [467, 634] on span "Right at Home Schedule B" at bounding box center [462, 632] width 138 height 17
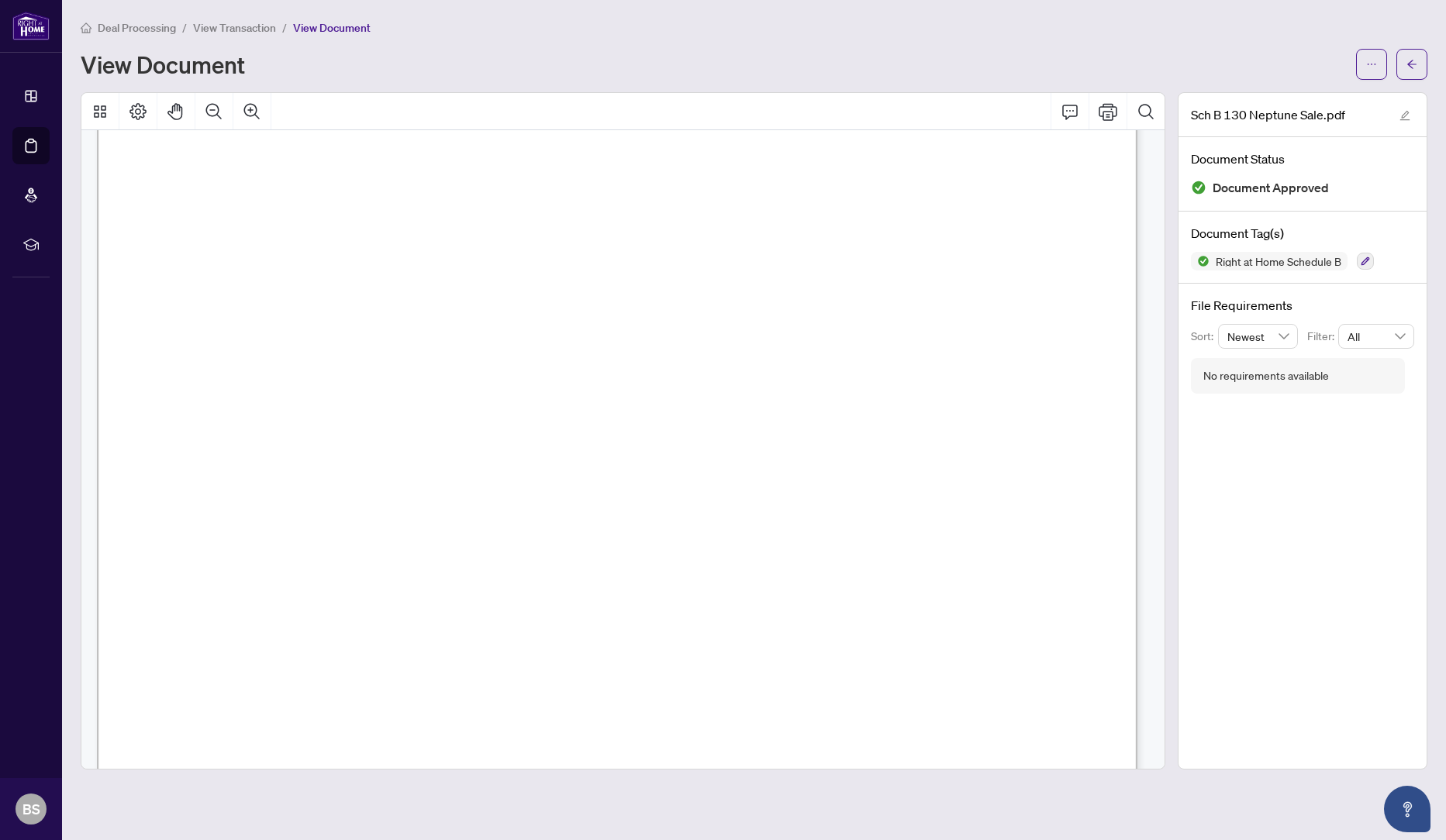
scroll to position [739, 0]
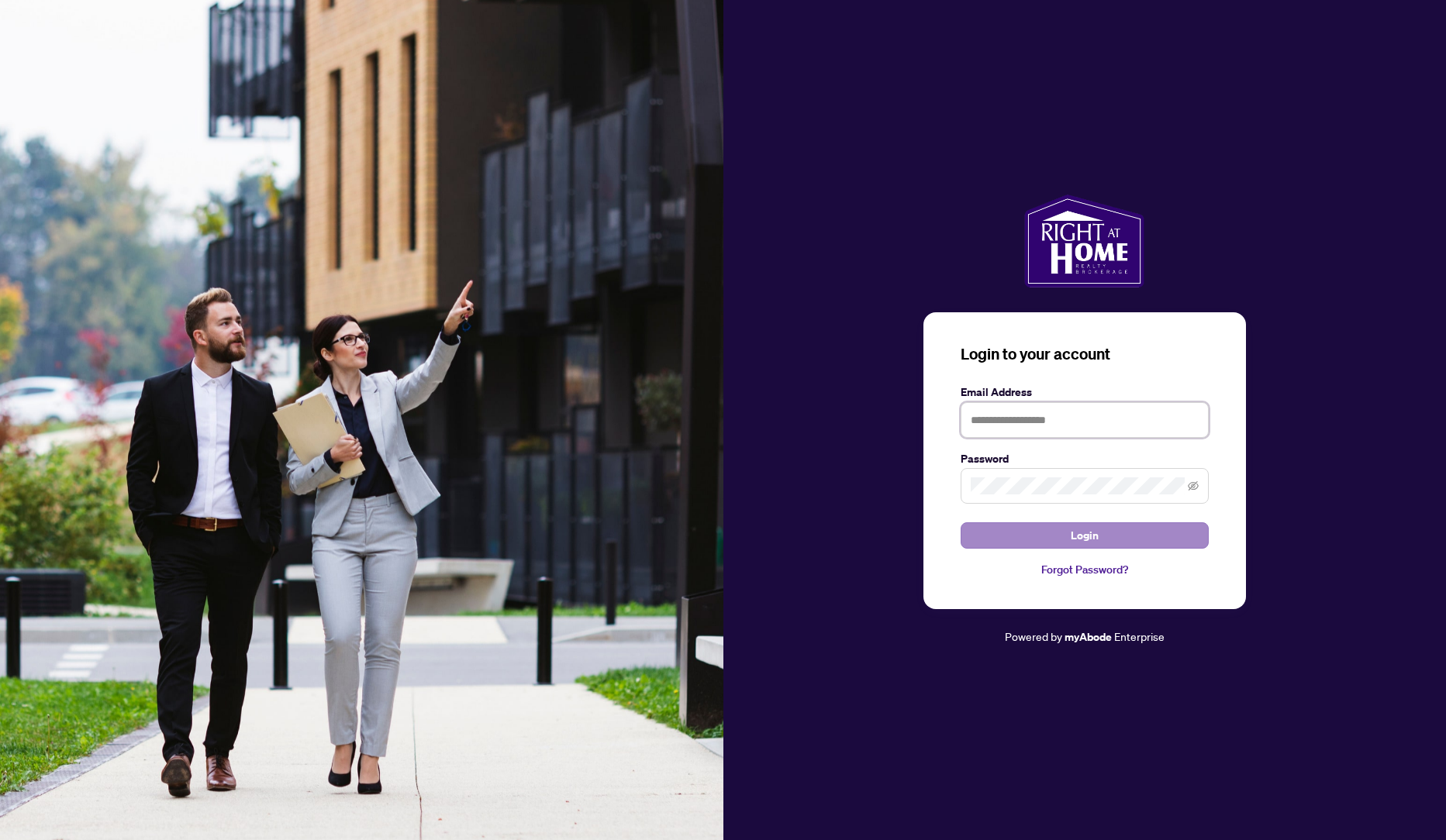
type input "**********"
click at [1066, 542] on button "Login" at bounding box center [1085, 535] width 248 height 27
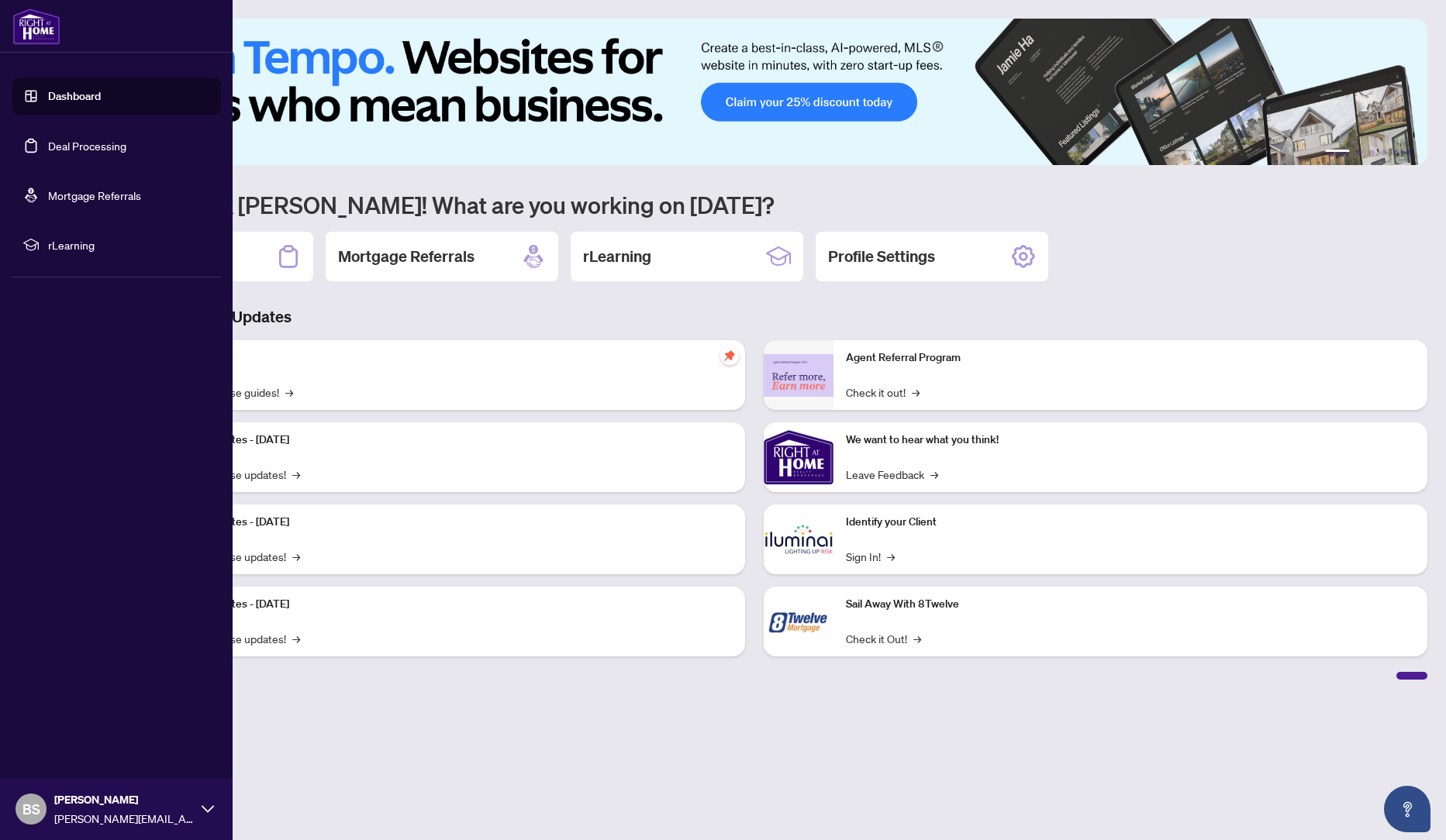
click at [69, 146] on link "Deal Processing" at bounding box center [88, 146] width 79 height 14
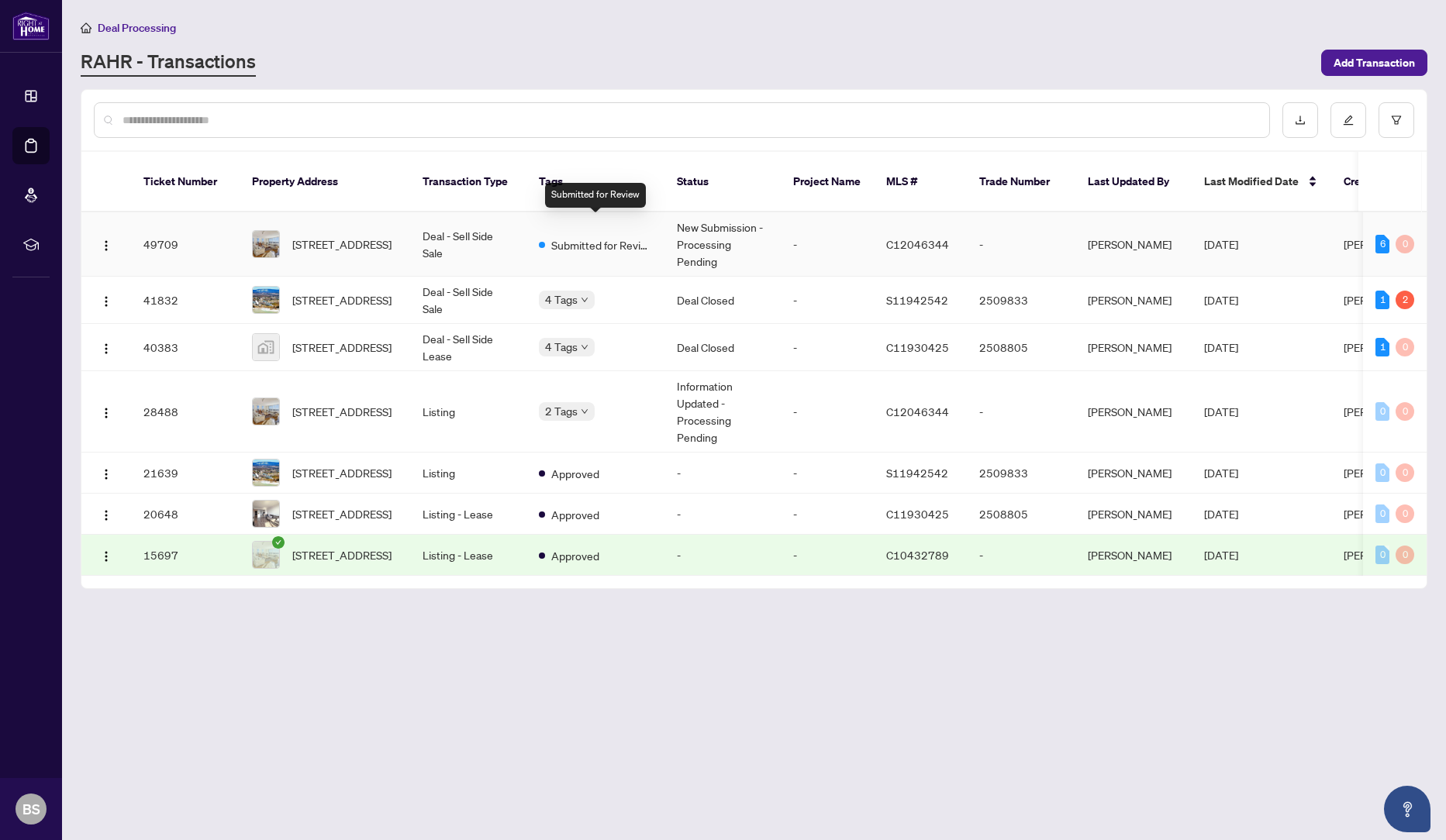
click at [632, 236] on span "Submitted for Review" at bounding box center [601, 244] width 100 height 17
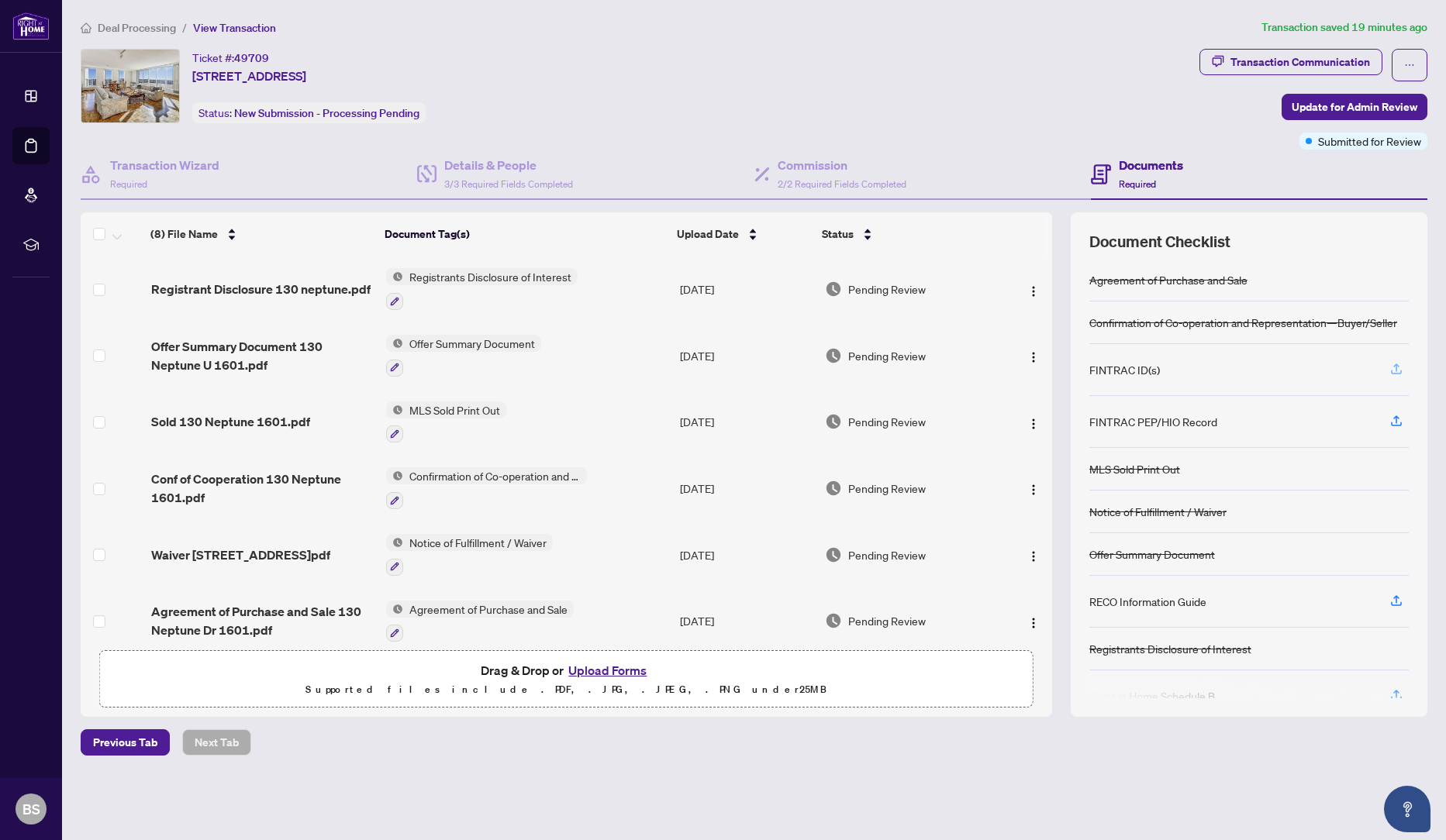
click at [1397, 367] on icon "button" at bounding box center [1397, 369] width 14 height 14
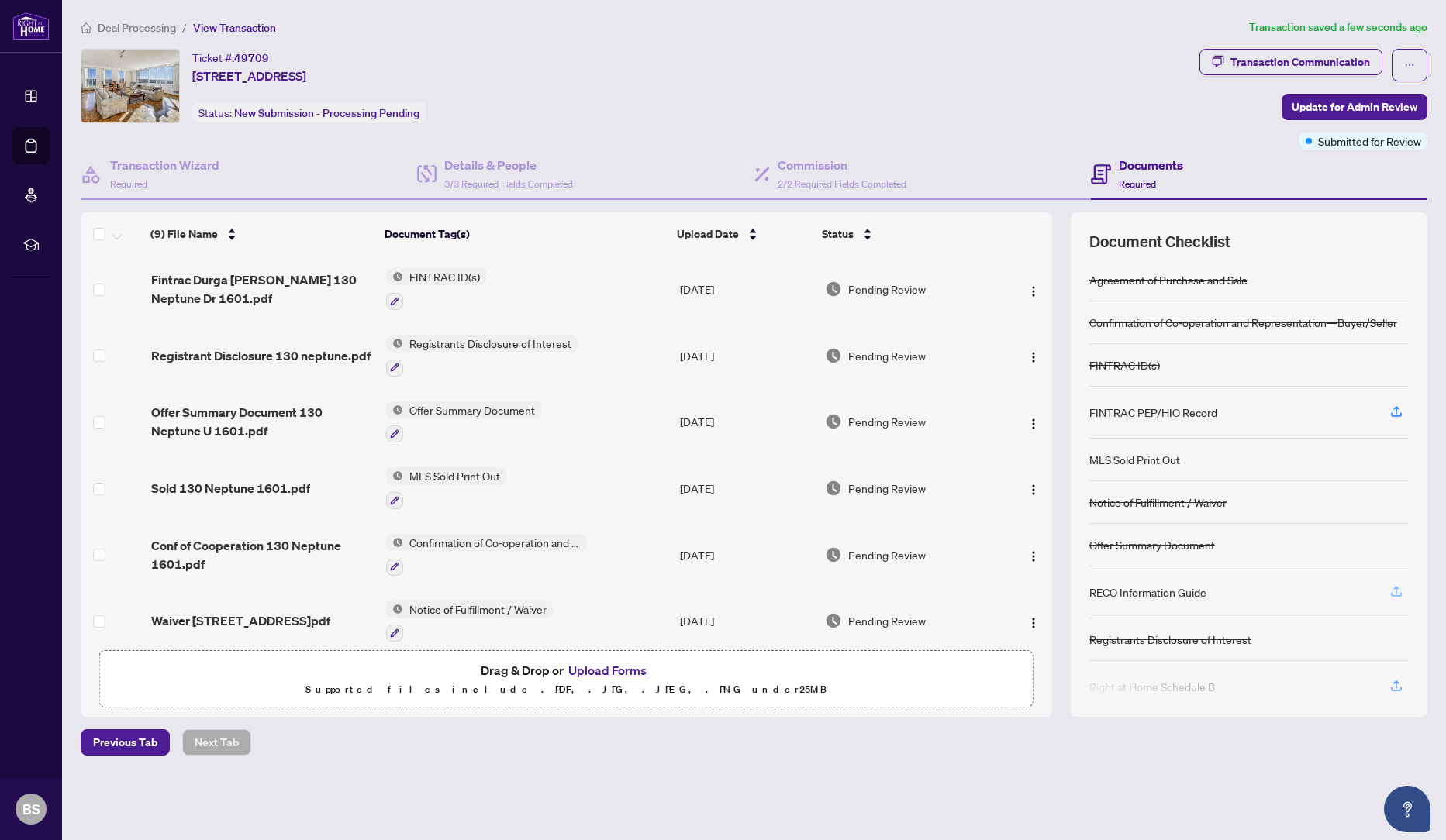
click at [1386, 595] on button "button" at bounding box center [1396, 592] width 25 height 27
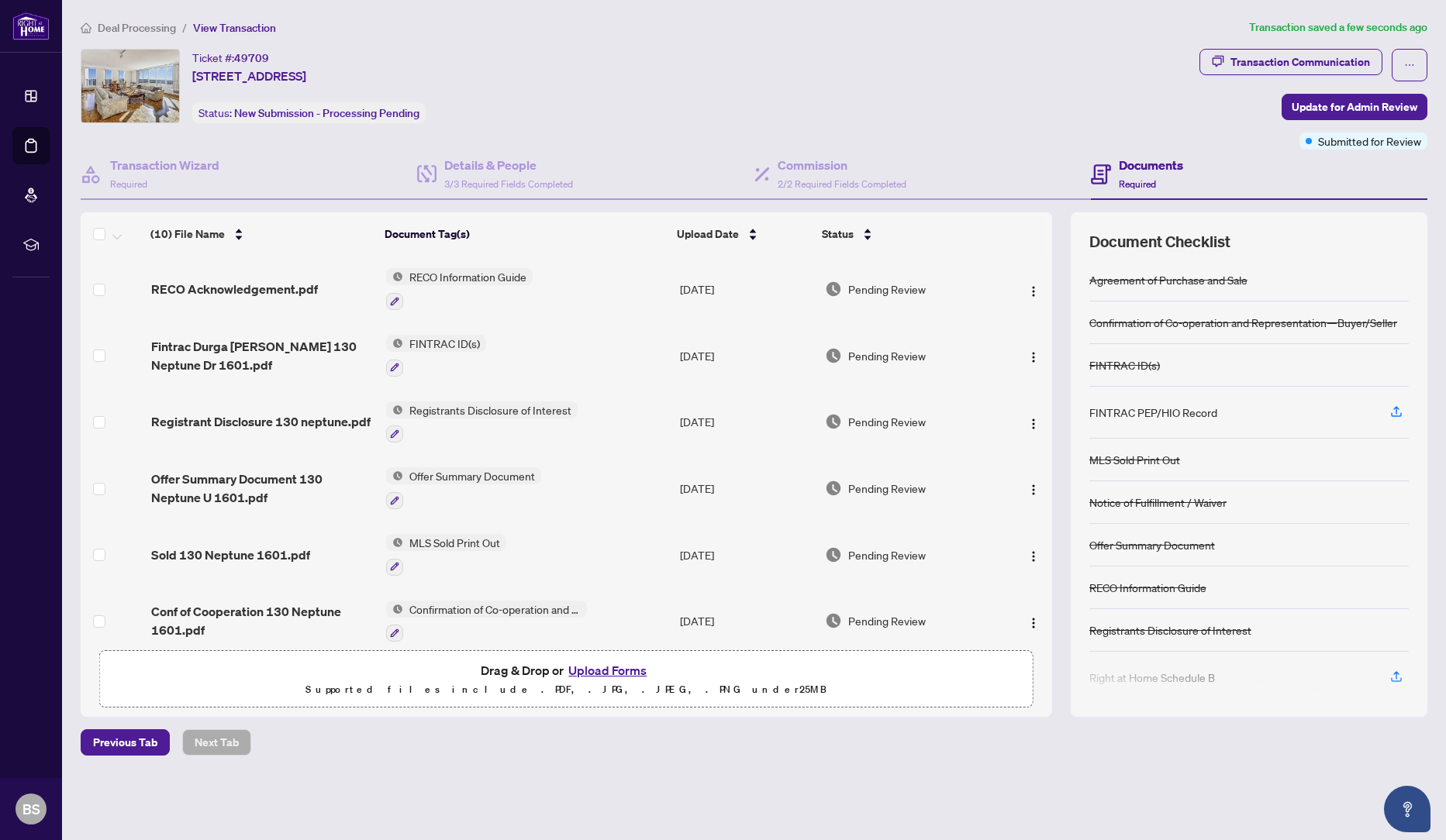
scroll to position [11, 0]
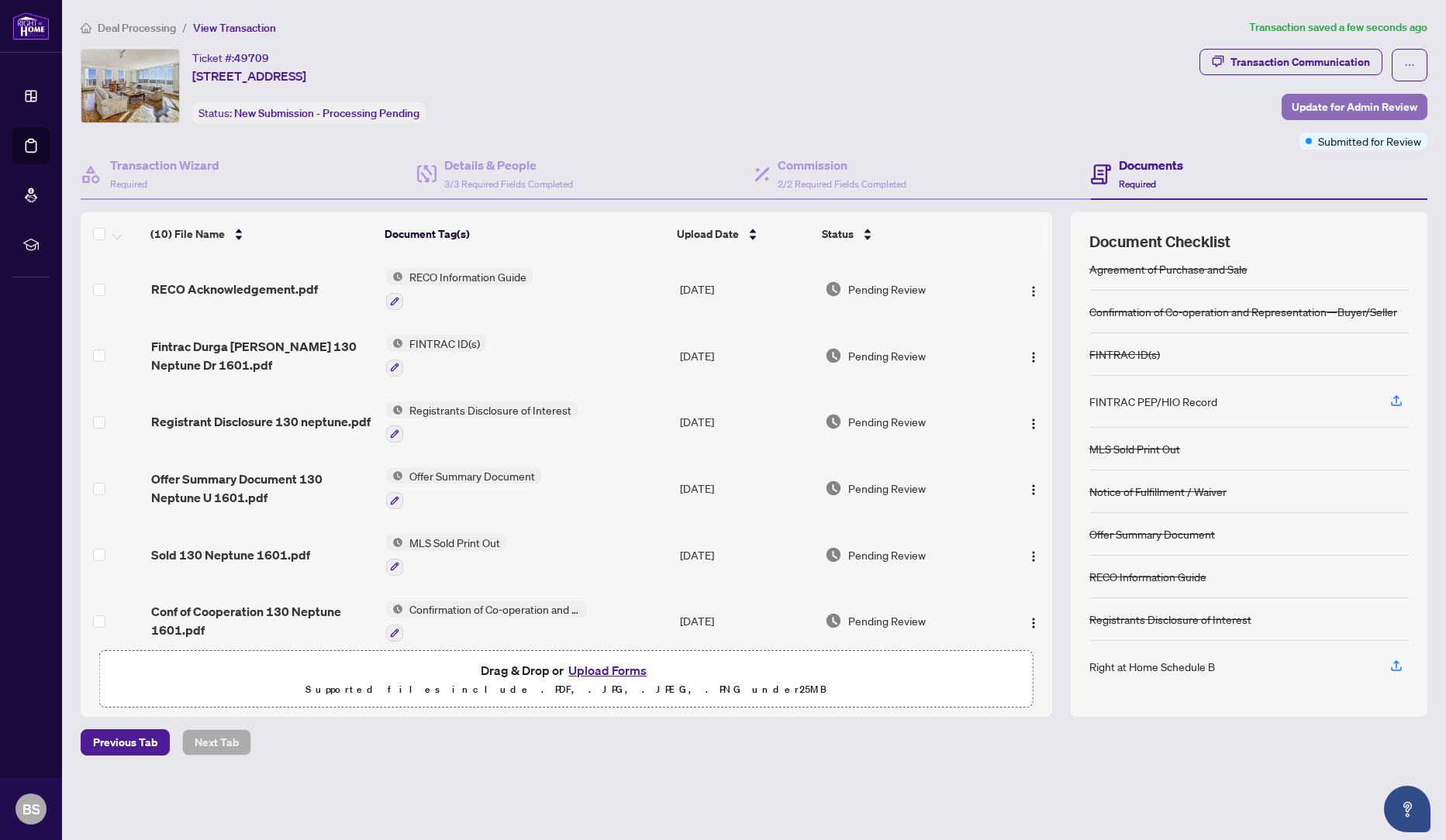
click at [1364, 102] on span "Update for Admin Review" at bounding box center [1355, 106] width 126 height 25
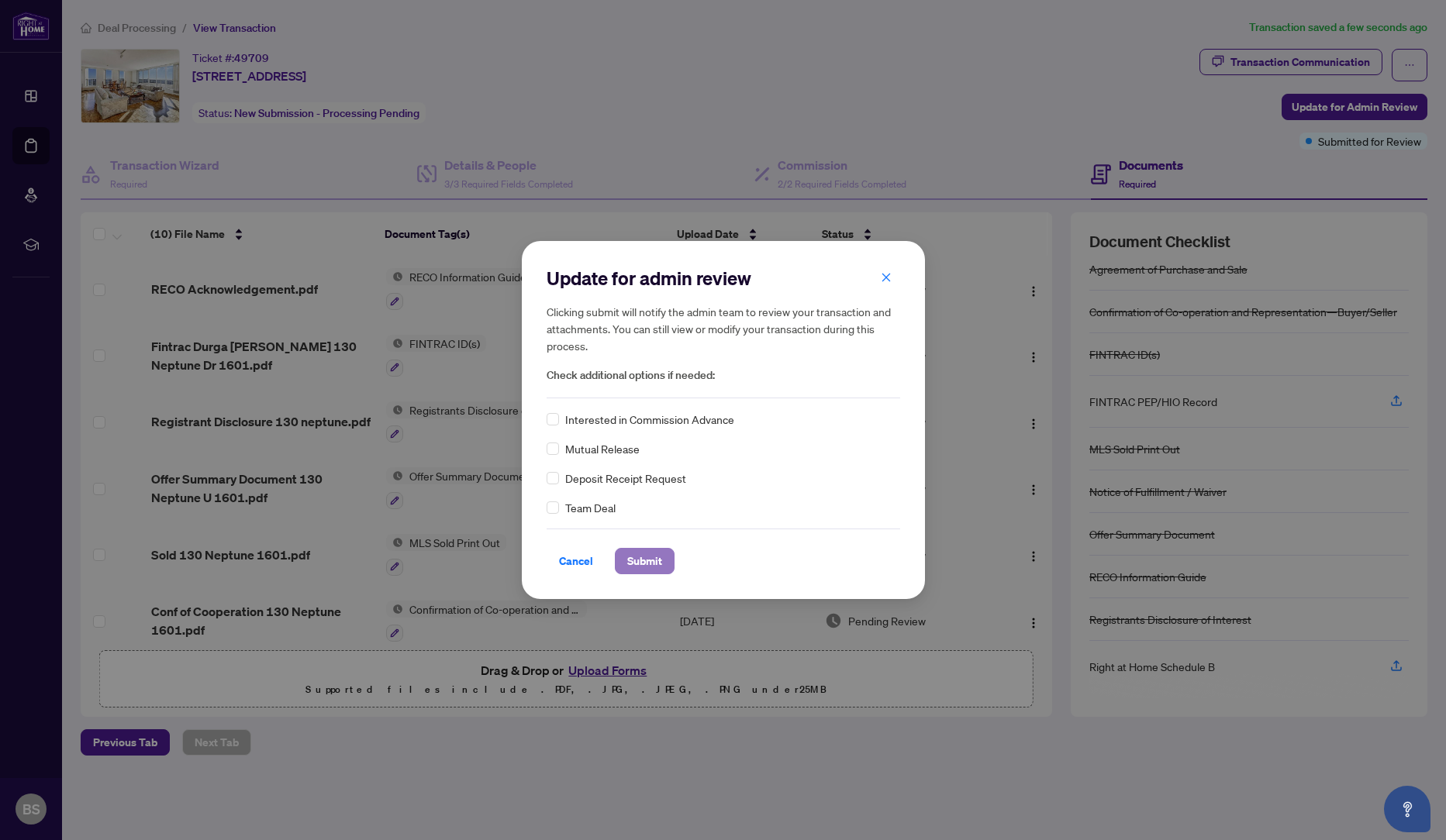
click at [639, 563] on span "Submit" at bounding box center [644, 561] width 34 height 25
